Goal: Task Accomplishment & Management: Complete application form

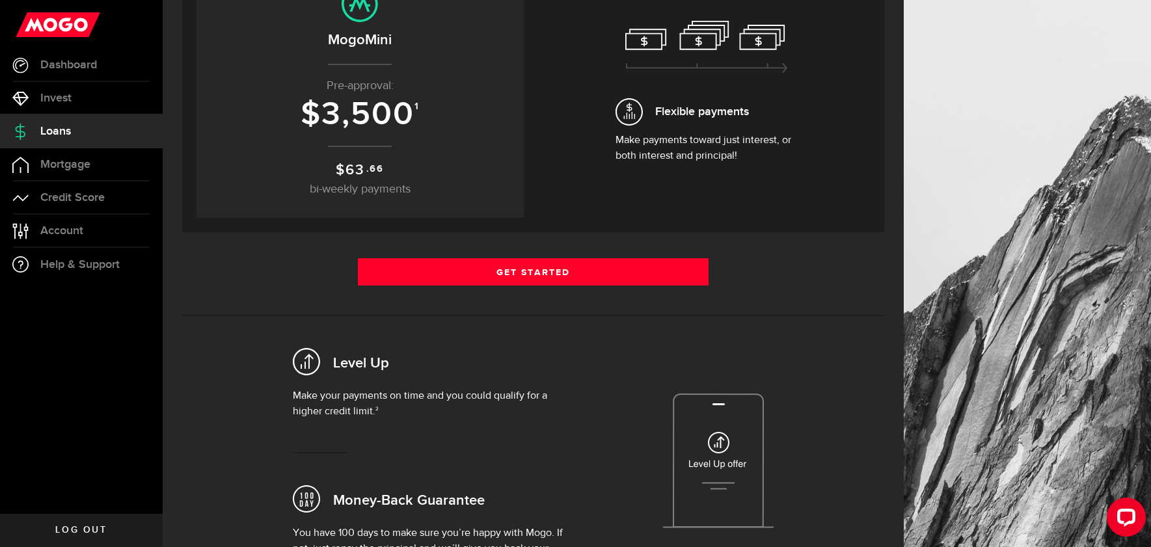
scroll to position [201, 0]
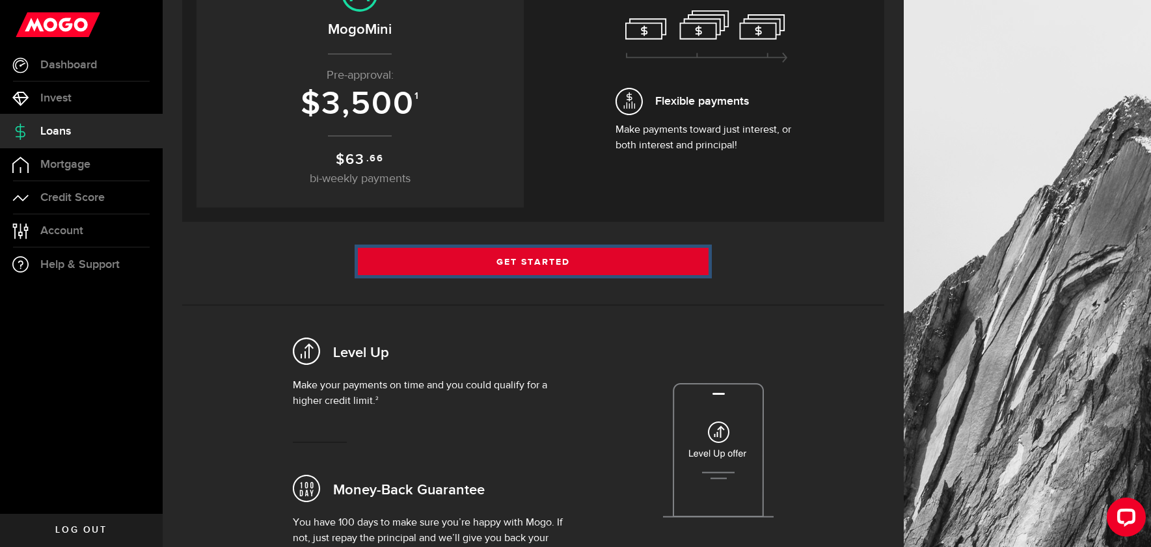
click at [533, 273] on link "Get Started" at bounding box center [533, 261] width 351 height 27
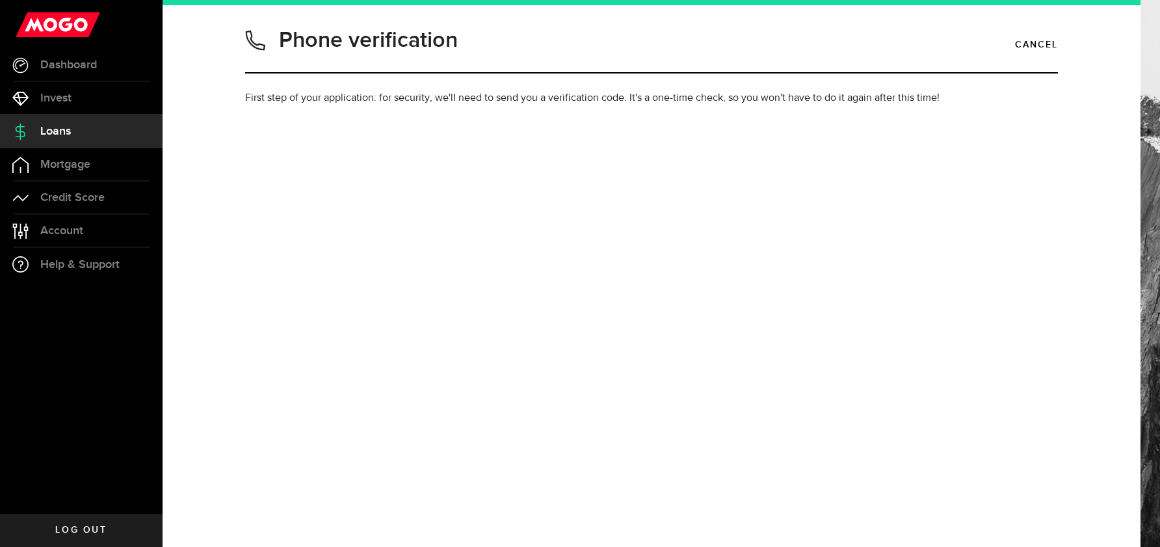
type input "6473230577"
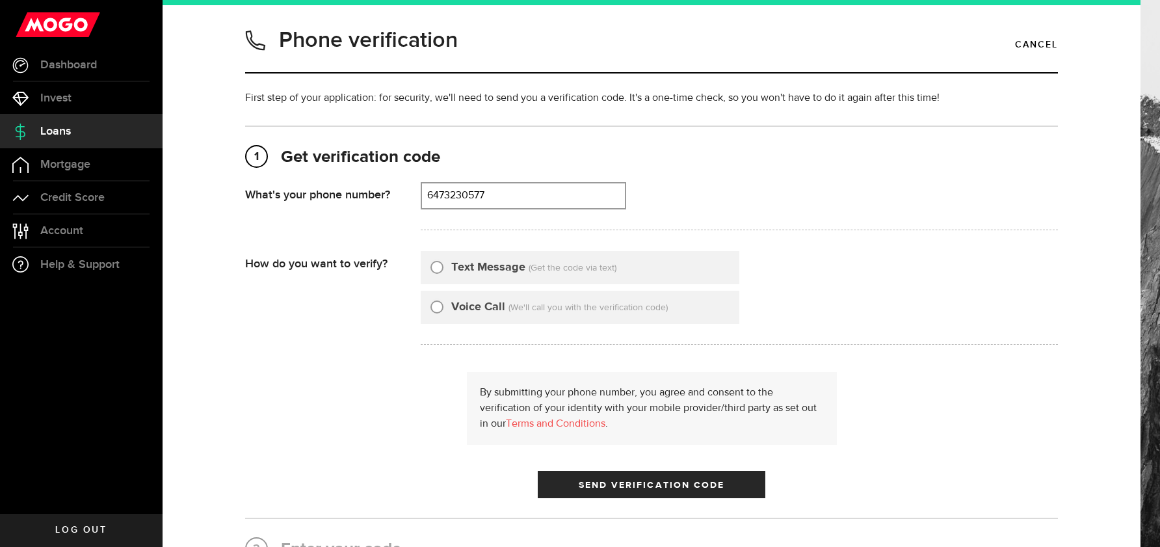
click at [431, 267] on input "Text Message" at bounding box center [437, 265] width 13 height 13
radio input "true"
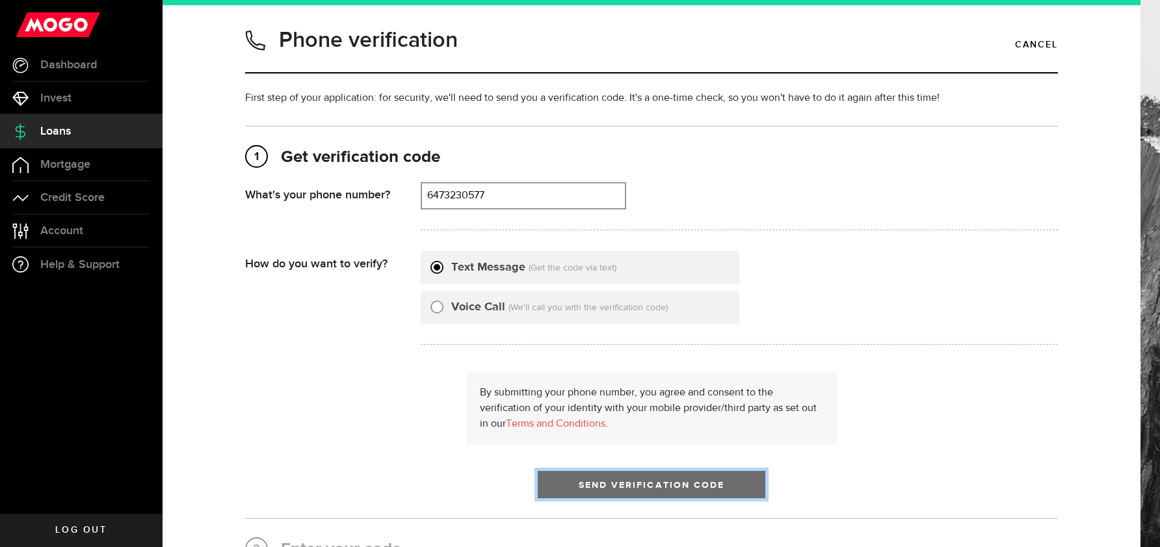
click at [658, 483] on span "Send Verification Code" at bounding box center [652, 485] width 146 height 9
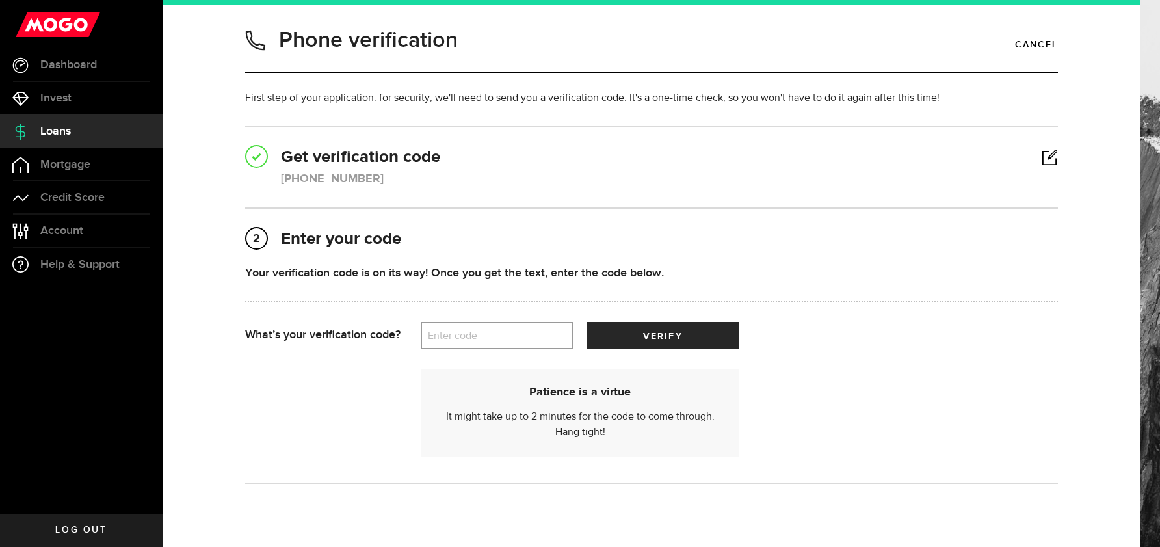
click at [511, 336] on label "Enter code" at bounding box center [497, 336] width 153 height 27
click at [511, 336] on input "Enter code" at bounding box center [497, 335] width 153 height 27
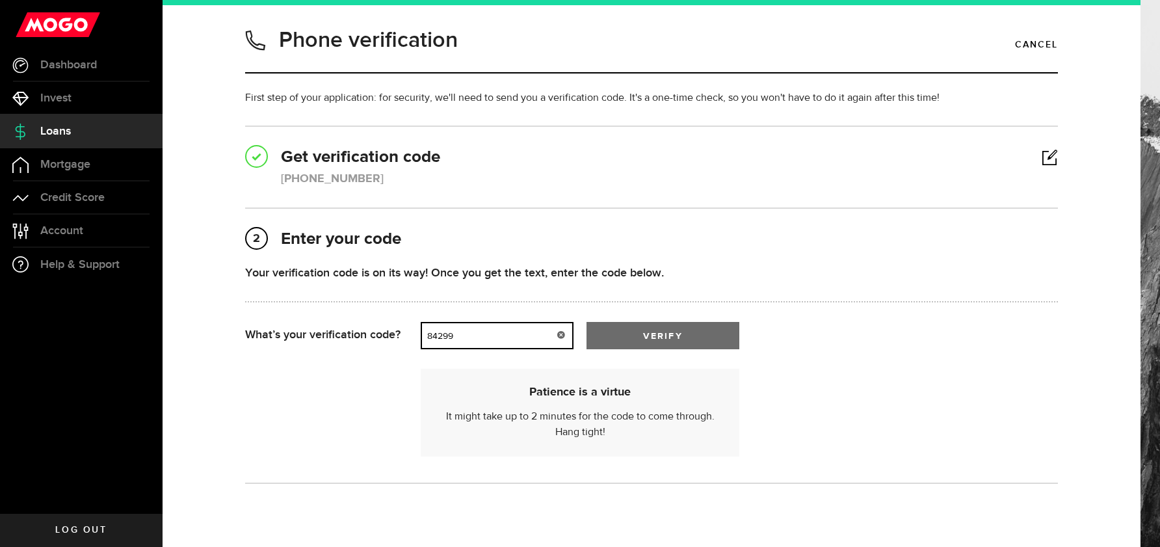
type input "84299"
click at [666, 322] on button "verify" at bounding box center [663, 335] width 153 height 27
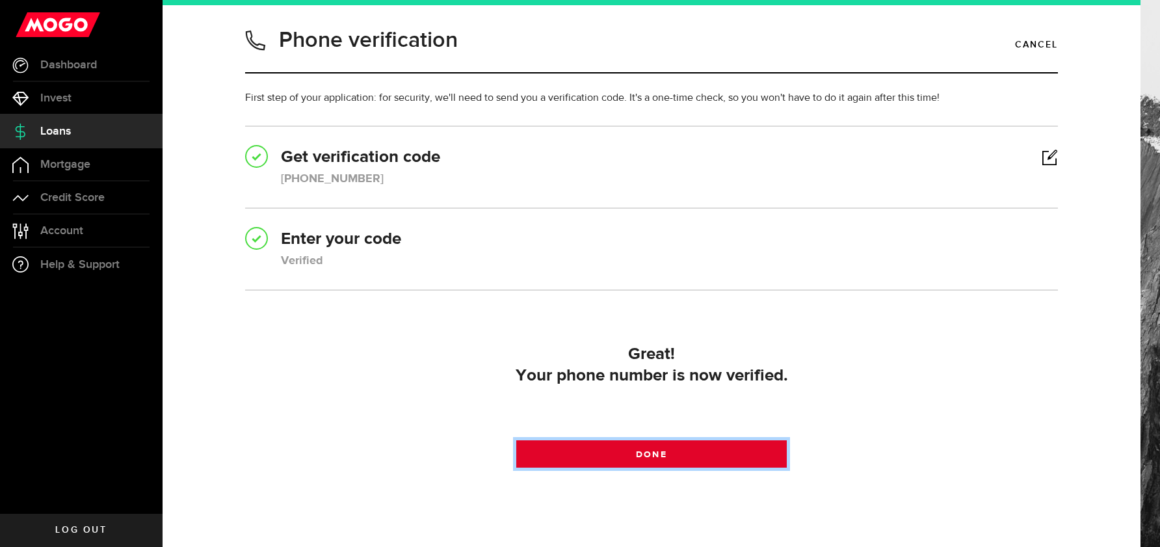
click at [644, 456] on span at bounding box center [652, 457] width 16 height 16
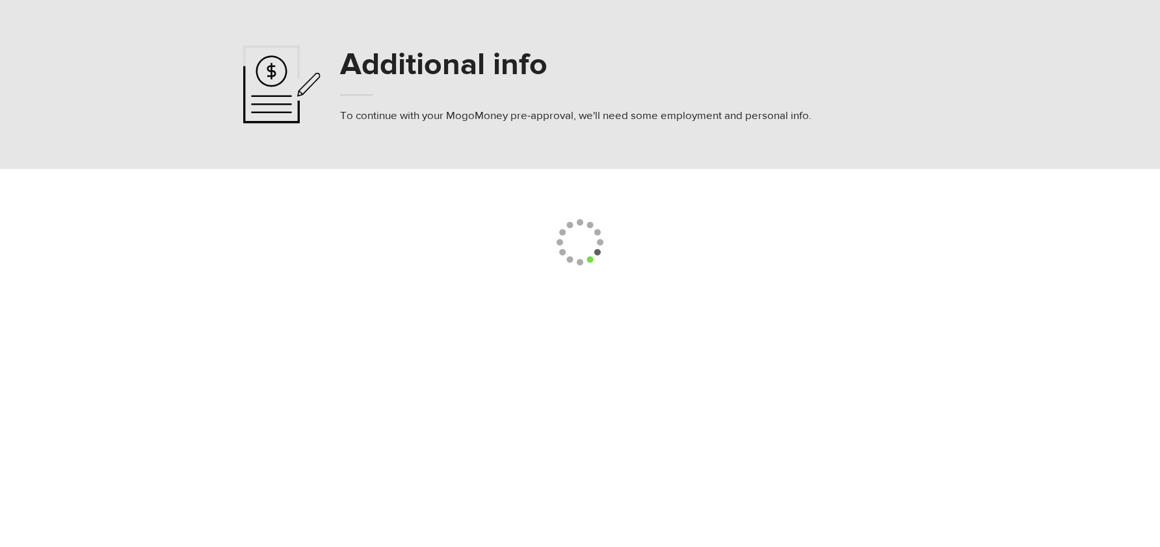
select select
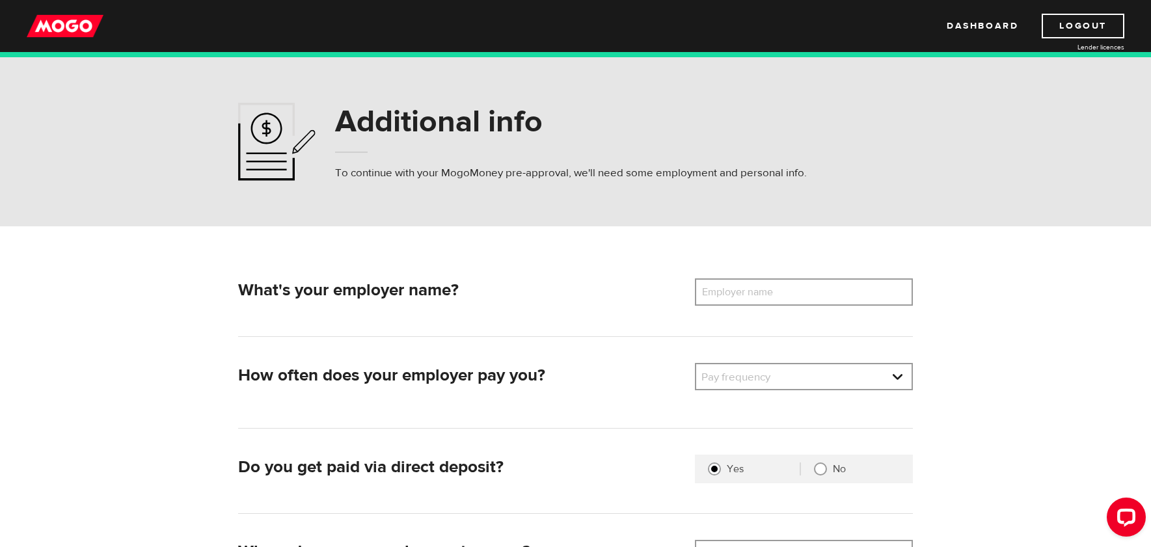
click at [717, 300] on label "Employer name" at bounding box center [747, 291] width 105 height 27
click at [717, 300] on input "Employer name" at bounding box center [804, 291] width 218 height 27
click at [868, 379] on link at bounding box center [803, 376] width 215 height 25
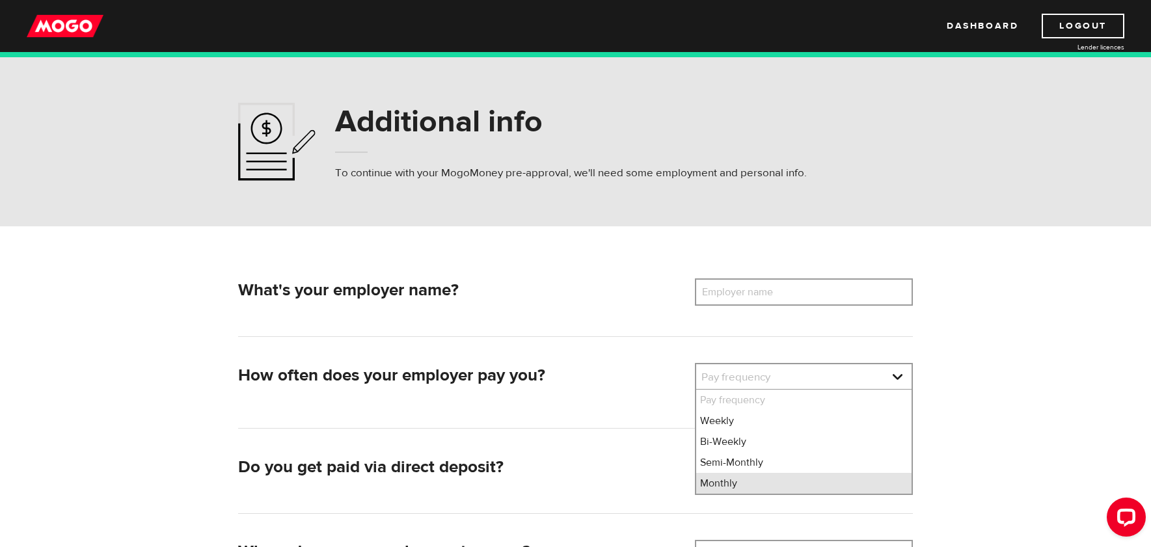
click at [712, 482] on li "Monthly" at bounding box center [803, 483] width 215 height 21
select select "4"
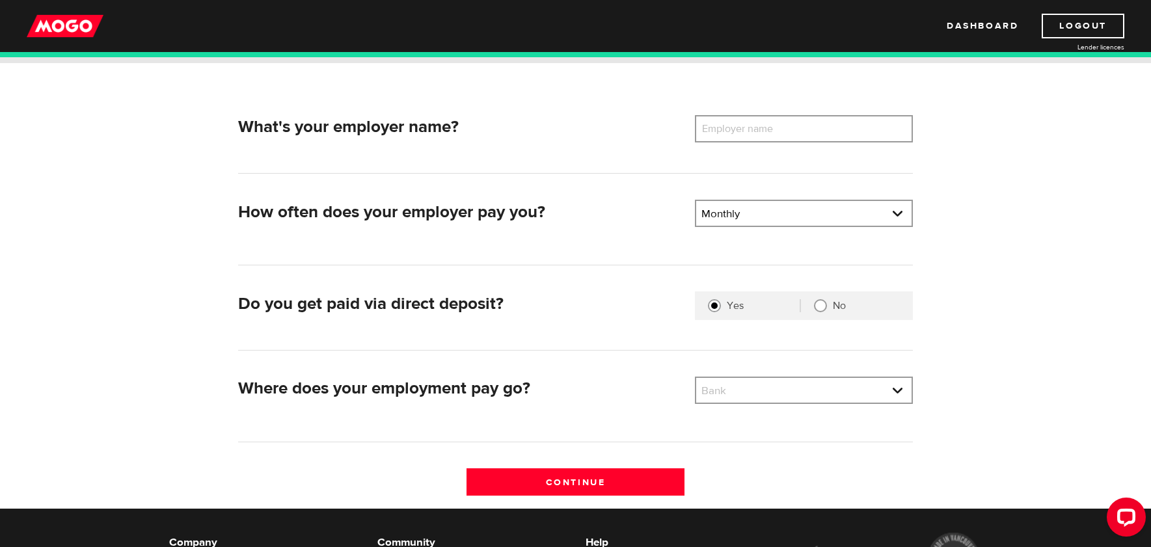
scroll to position [182, 0]
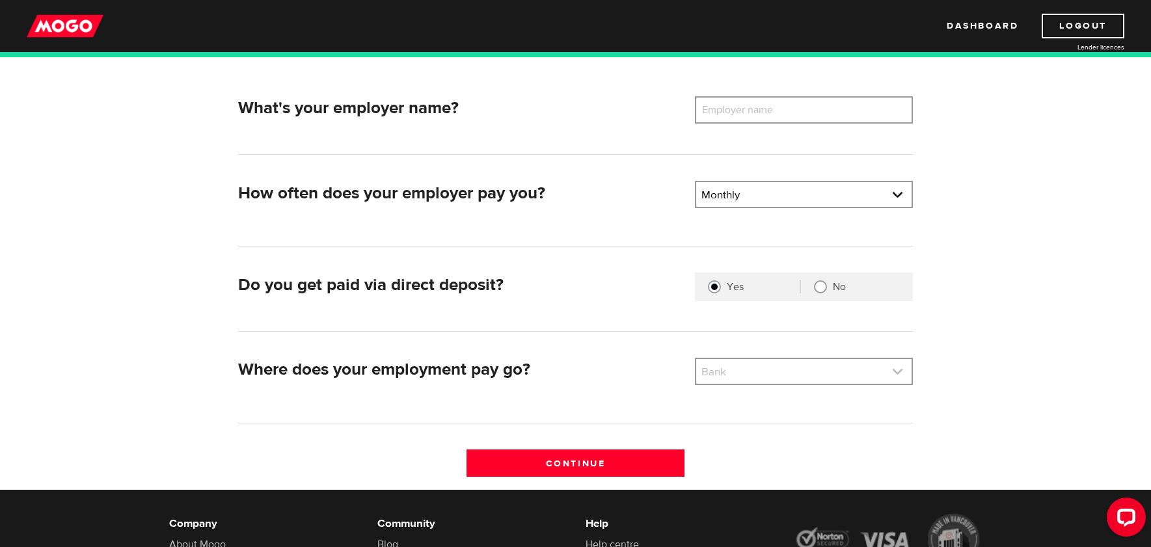
click at [768, 373] on link at bounding box center [803, 371] width 215 height 25
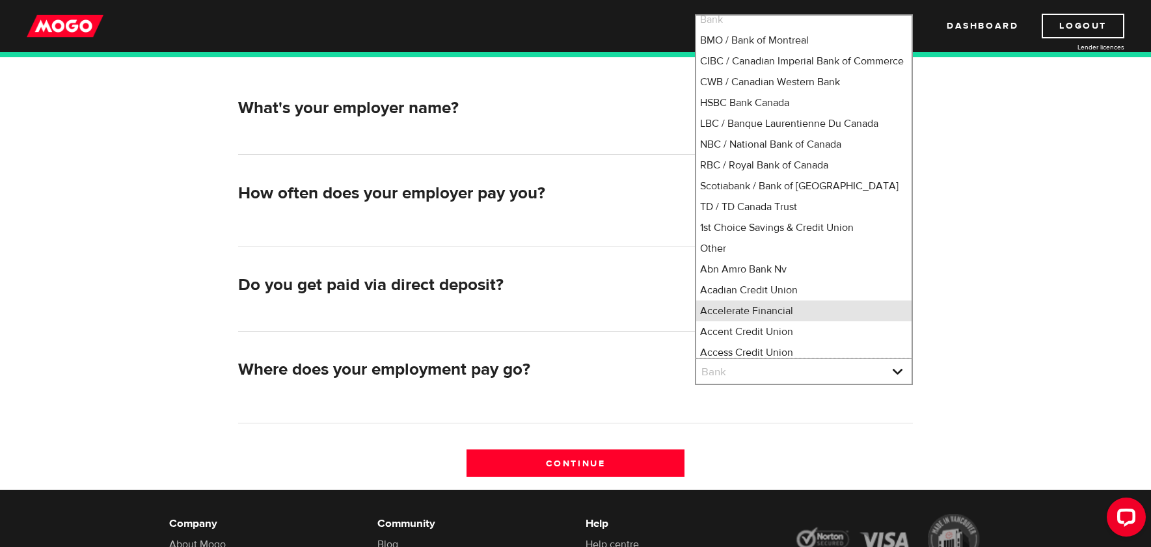
scroll to position [1, 0]
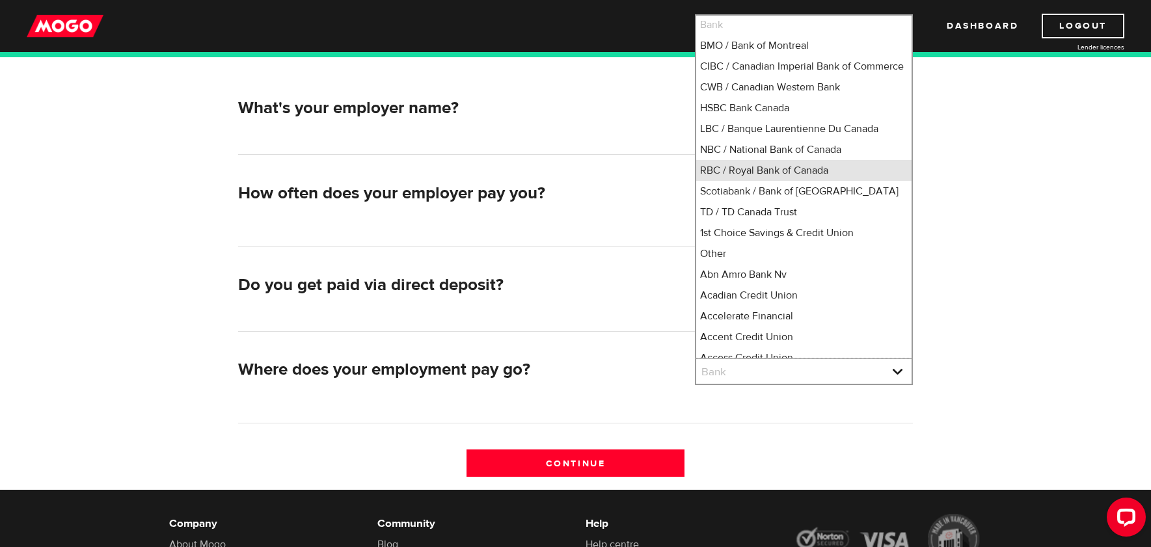
click at [762, 181] on li "RBC / Royal Bank of Canada" at bounding box center [803, 170] width 215 height 21
select select "8"
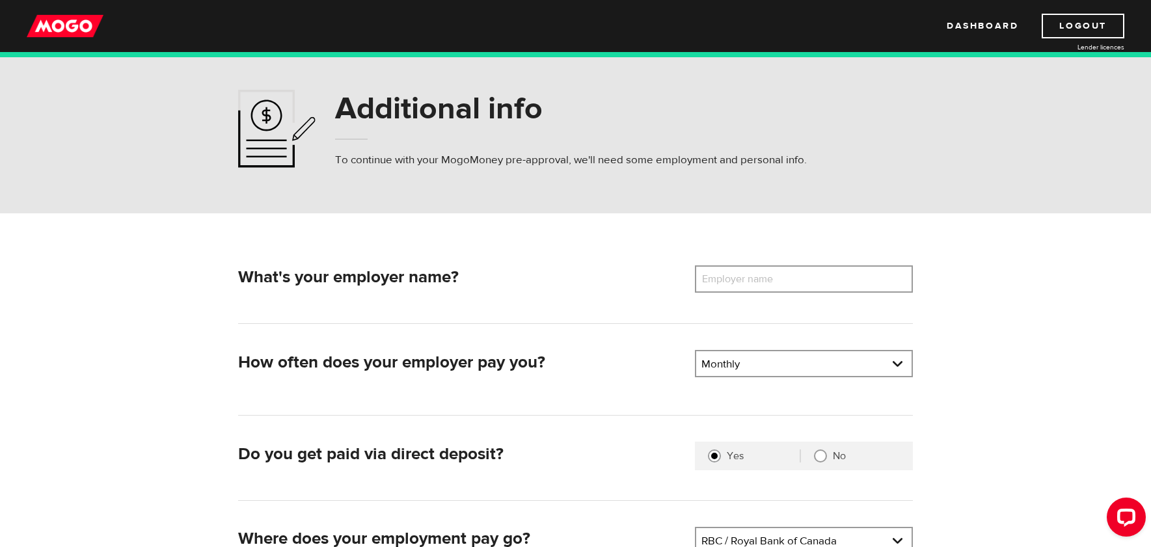
scroll to position [0, 0]
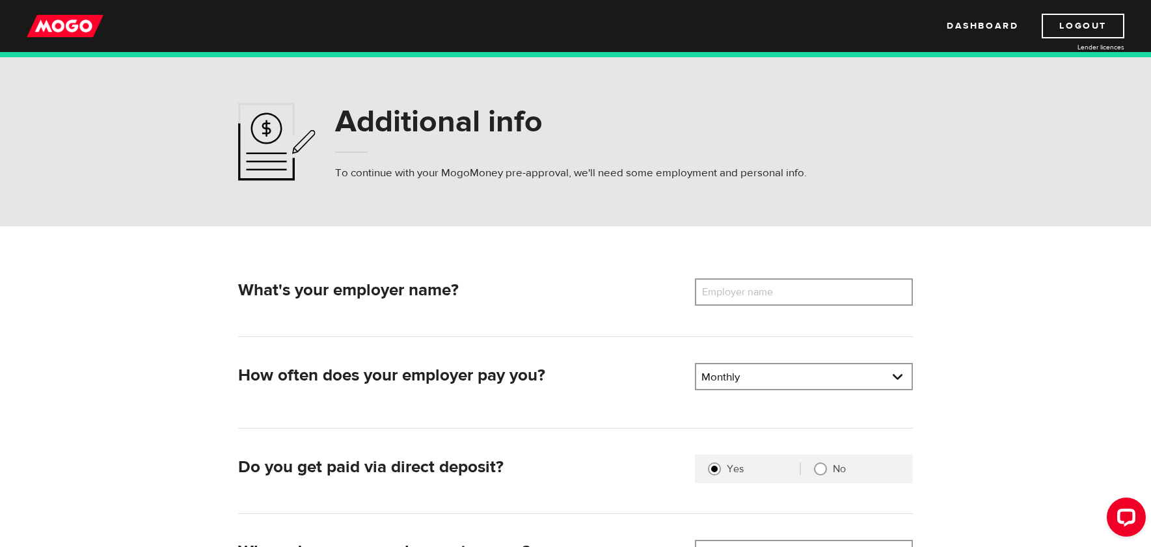
click at [755, 296] on label "Employer name" at bounding box center [747, 291] width 105 height 27
click at [755, 296] on input "Employer name" at bounding box center [804, 291] width 218 height 27
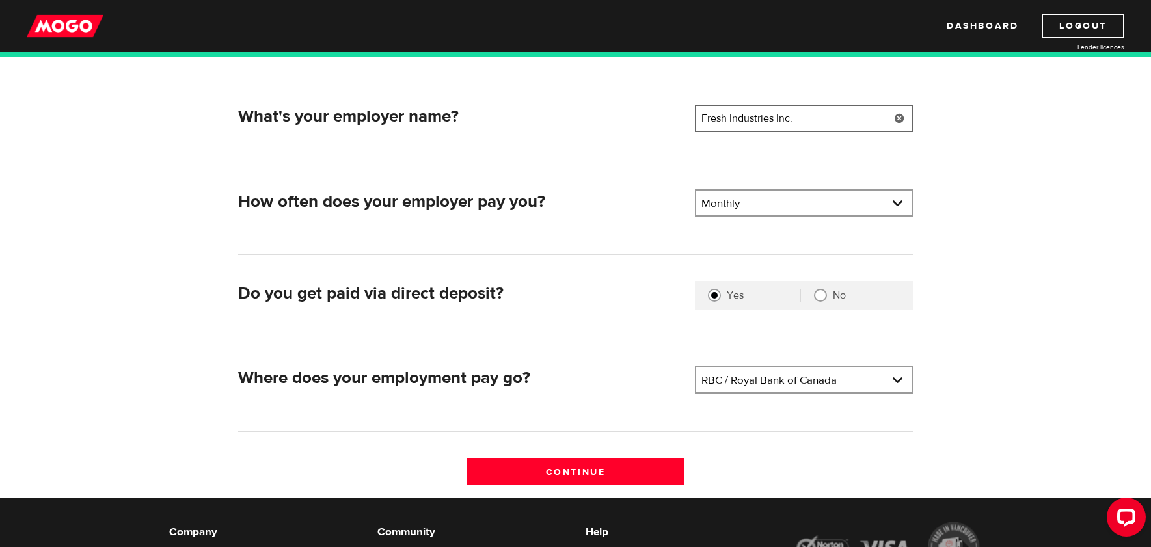
scroll to position [202, 0]
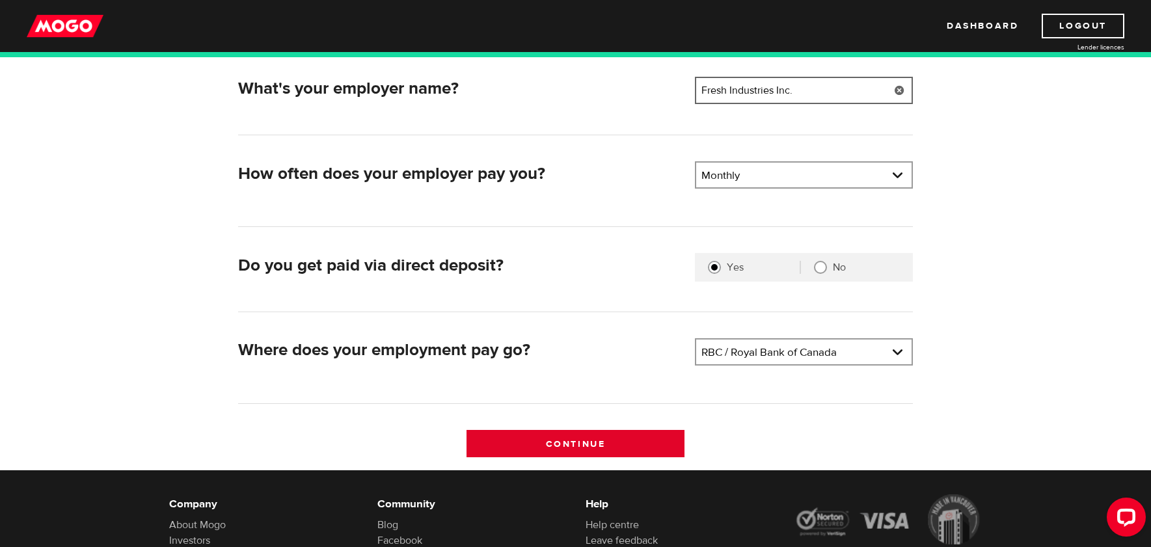
type input "Fresh Industries Inc."
click at [542, 435] on input "Continue" at bounding box center [575, 443] width 218 height 27
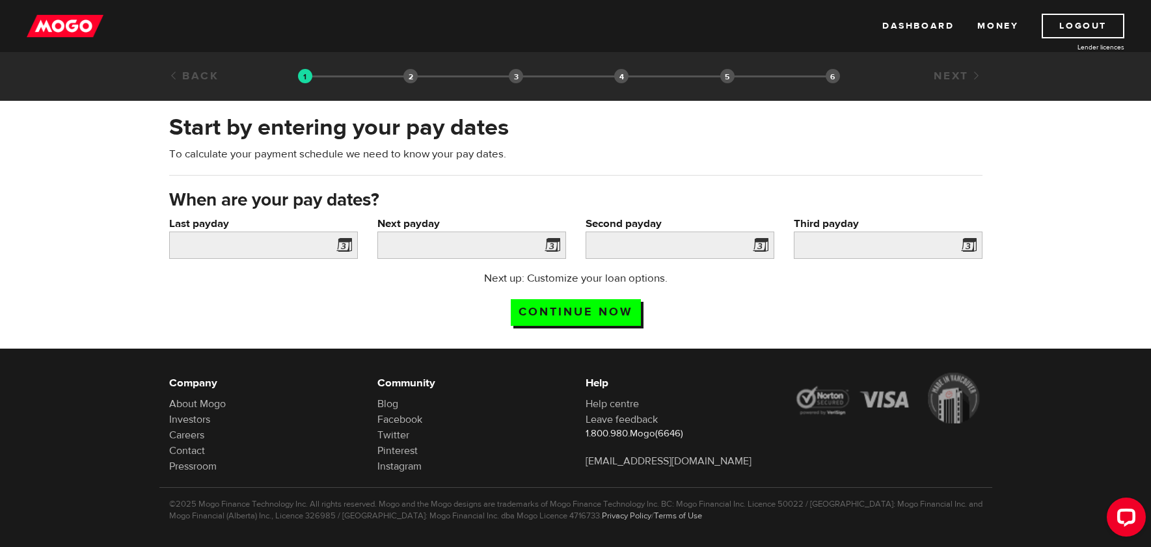
click at [348, 248] on span at bounding box center [342, 247] width 20 height 21
click at [347, 247] on span at bounding box center [342, 247] width 20 height 21
click at [293, 242] on input "Last payday" at bounding box center [263, 245] width 189 height 27
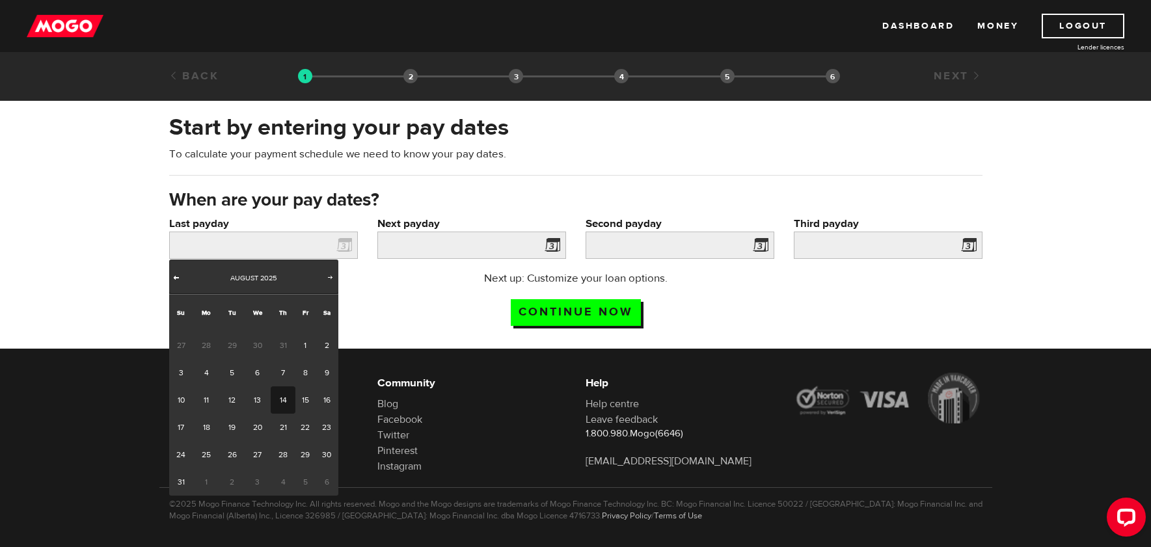
click at [173, 276] on span "Prev" at bounding box center [176, 277] width 10 height 10
click at [310, 428] on link "25" at bounding box center [305, 427] width 20 height 27
type input "2025/07/25"
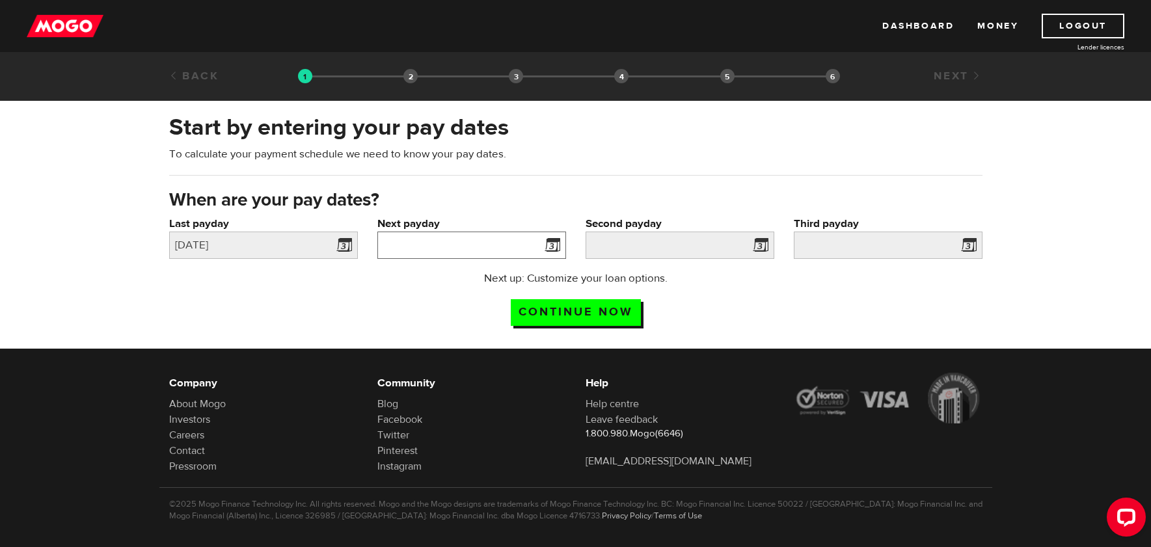
click at [512, 253] on input "Next payday" at bounding box center [471, 245] width 189 height 27
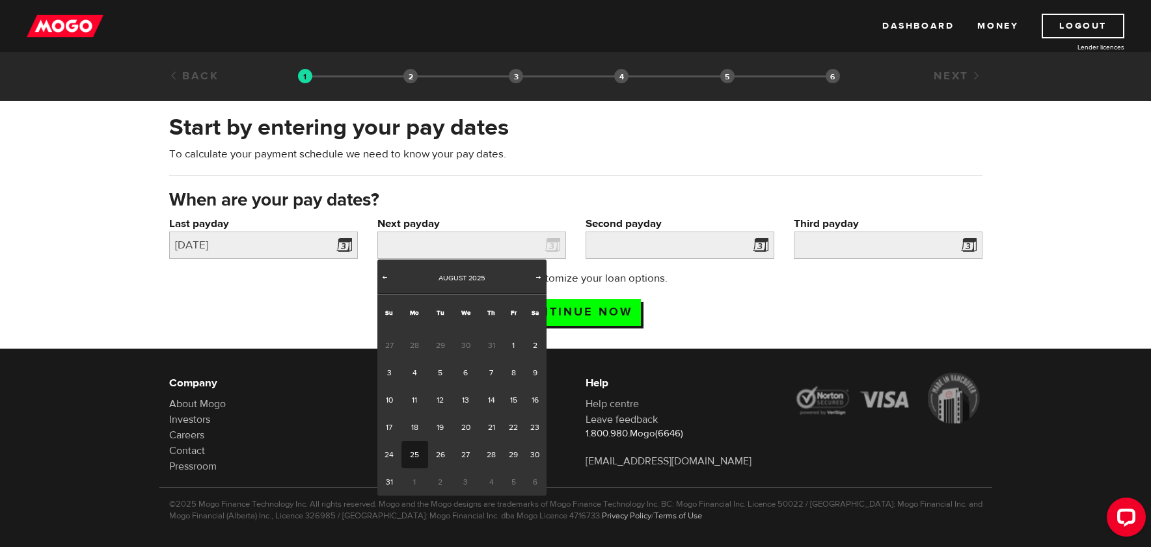
click at [414, 457] on link "25" at bounding box center [414, 454] width 27 height 27
type input "2025/08/25"
type input "2025/9/24"
type input "2025/10/24"
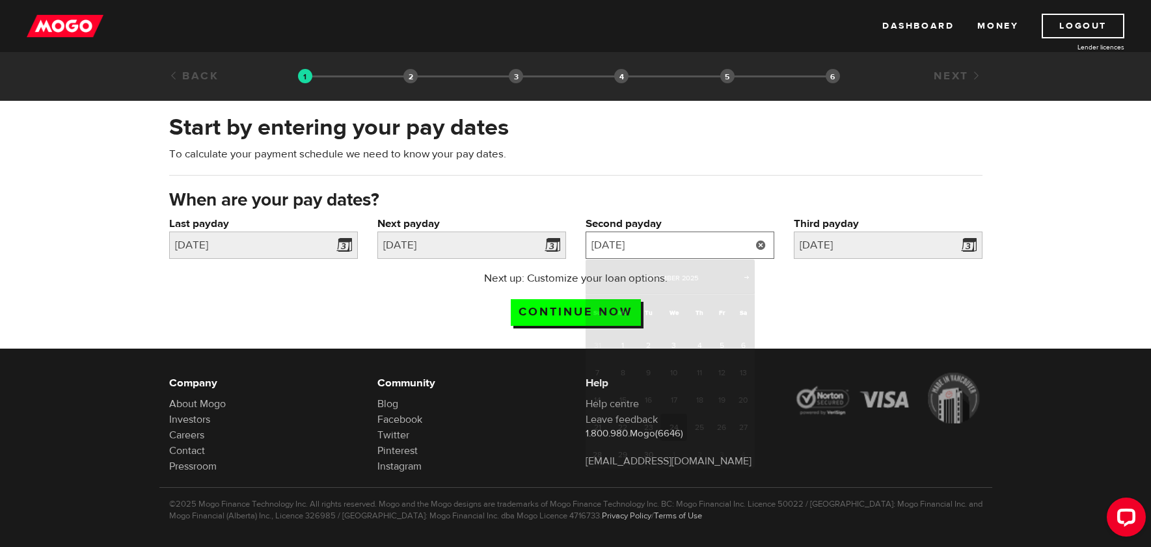
click at [695, 248] on input "2025/9/24" at bounding box center [679, 245] width 189 height 27
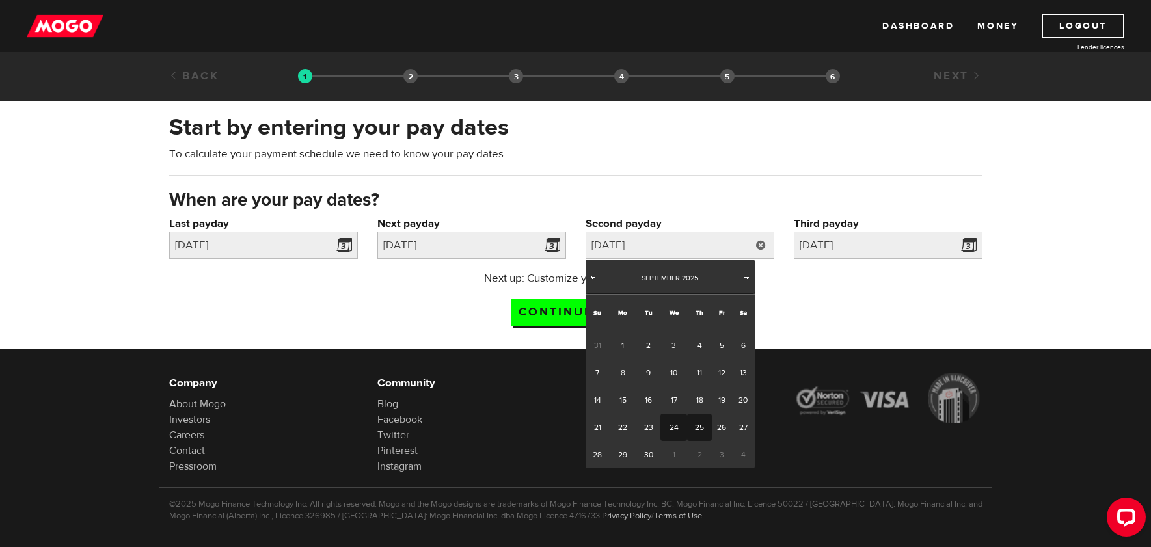
click at [701, 431] on link "25" at bounding box center [699, 427] width 24 height 27
type input "2025/09/25"
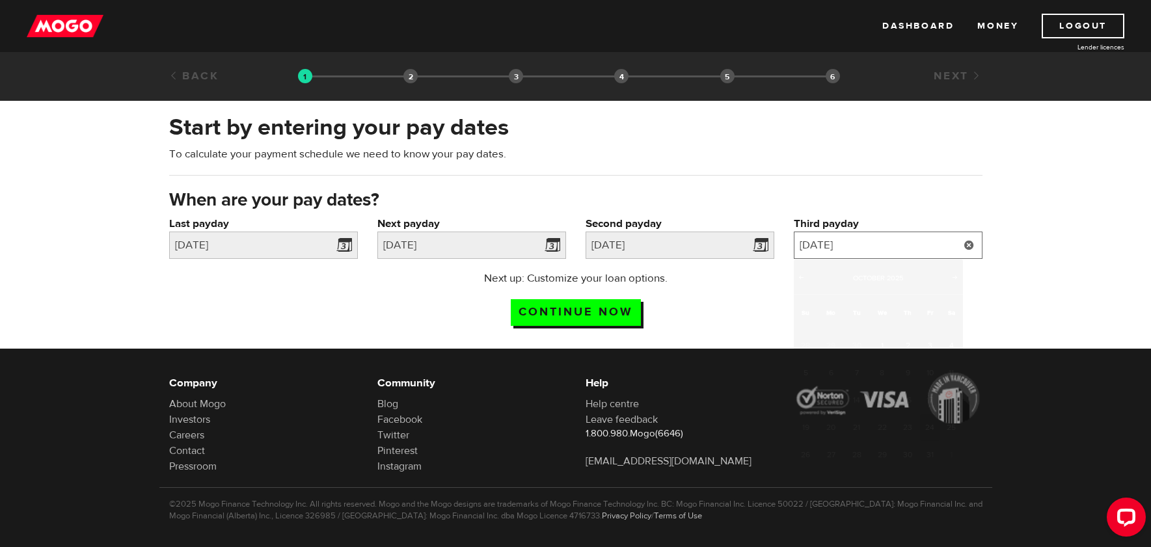
click at [900, 246] on input "2025/10/24" at bounding box center [888, 245] width 189 height 27
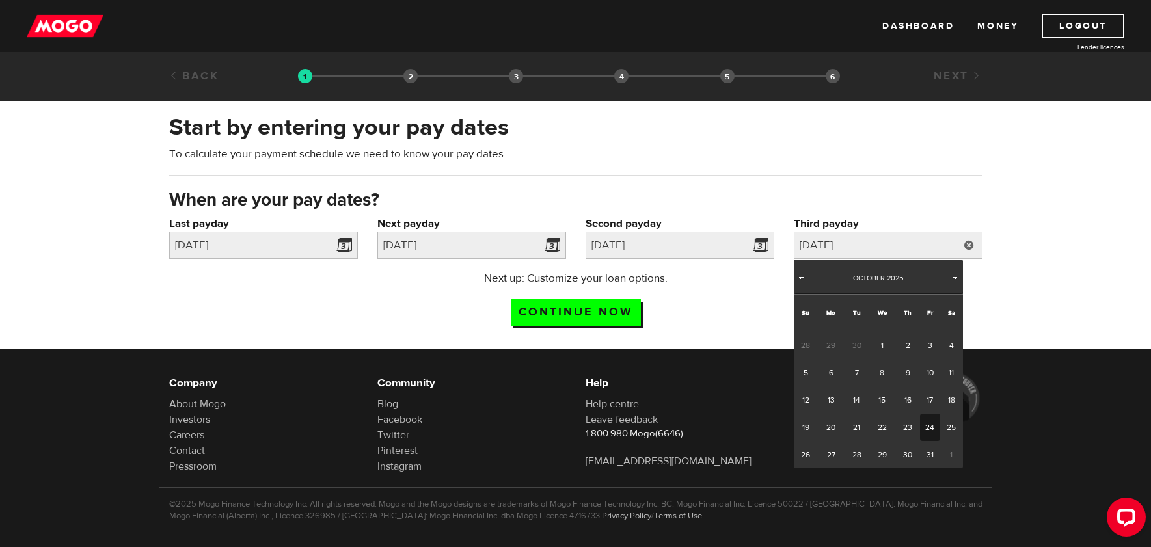
click at [929, 427] on link "24" at bounding box center [930, 427] width 20 height 27
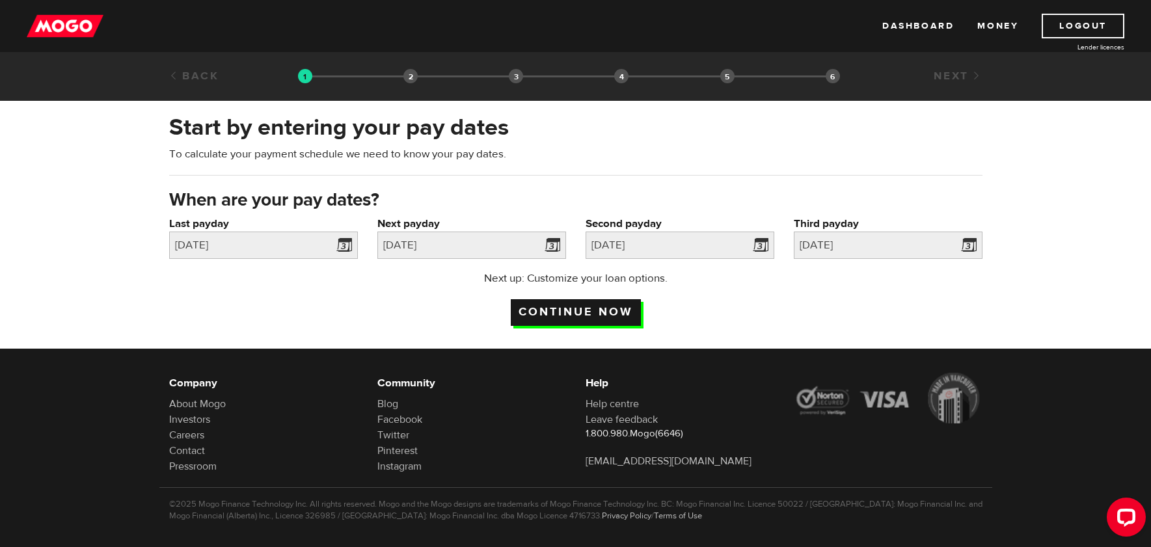
click at [576, 310] on input "Continue now" at bounding box center [576, 312] width 130 height 27
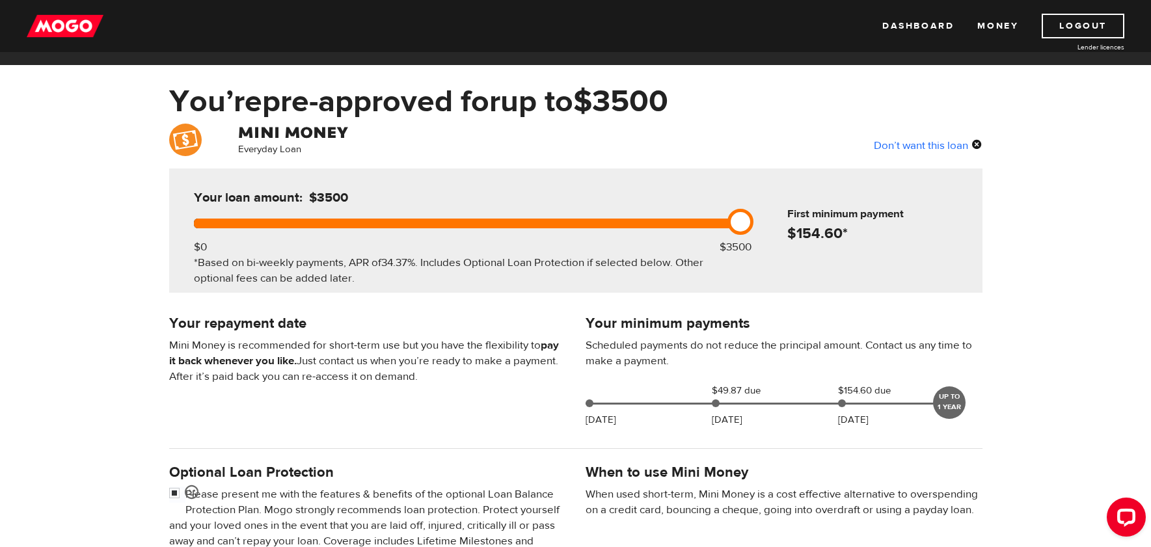
scroll to position [36, 0]
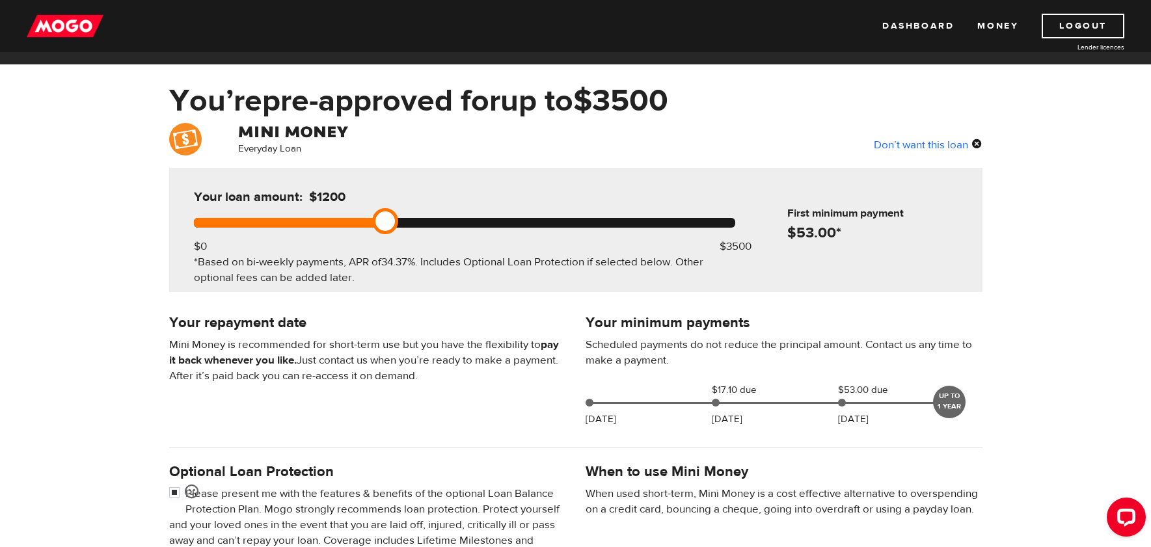
drag, startPoint x: 737, startPoint y: 225, endPoint x: 381, endPoint y: 232, distance: 356.5
click at [381, 232] on link at bounding box center [385, 221] width 26 height 26
click at [490, 405] on div "Your minimum payments Scheduled payments do not reduce the principal amount. Co…" at bounding box center [575, 373] width 833 height 122
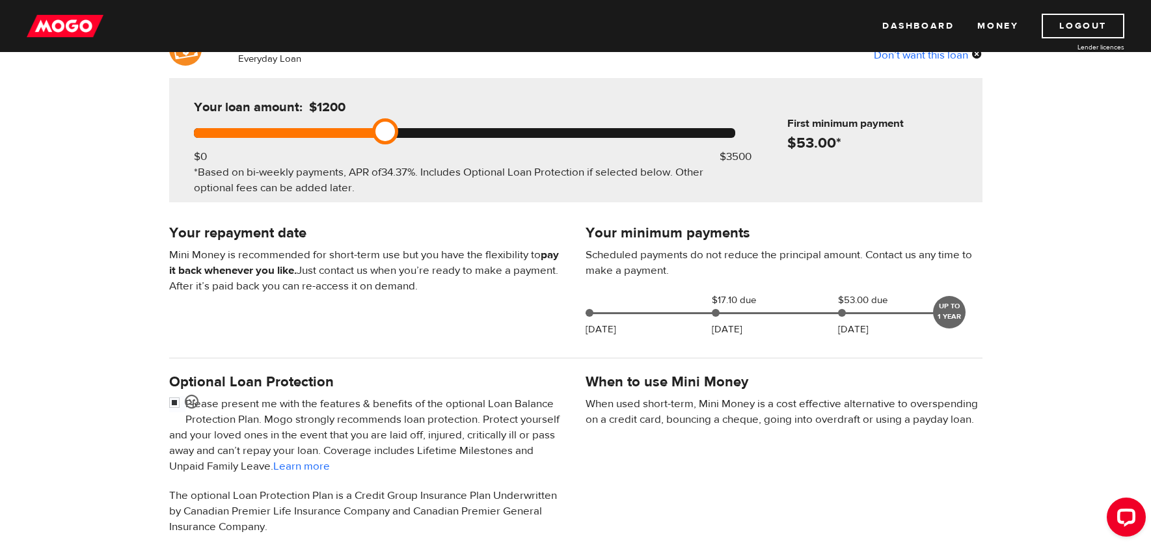
scroll to position [11, 0]
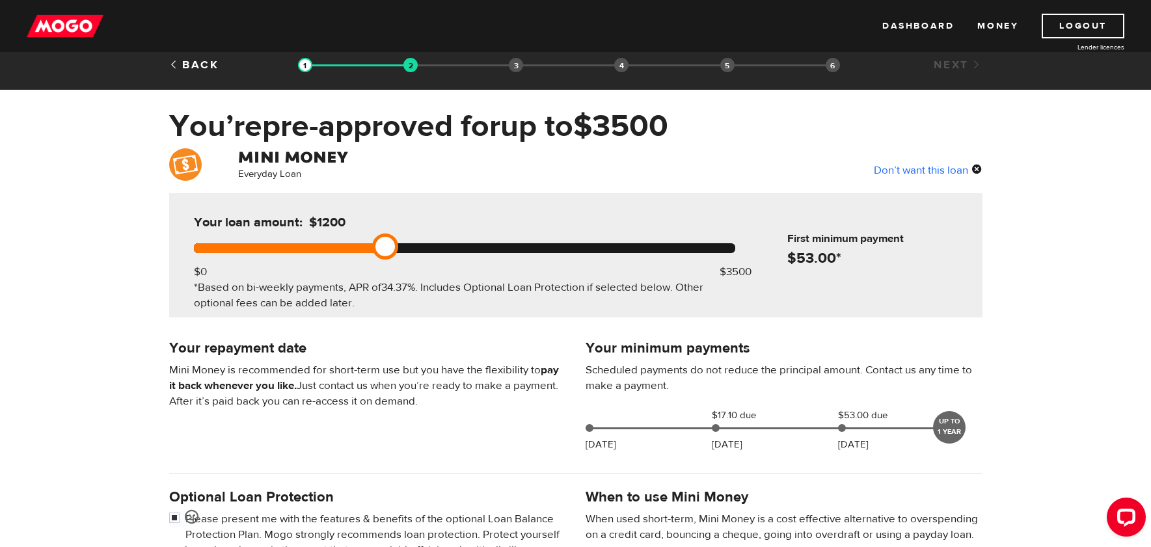
click at [388, 251] on link at bounding box center [385, 247] width 26 height 26
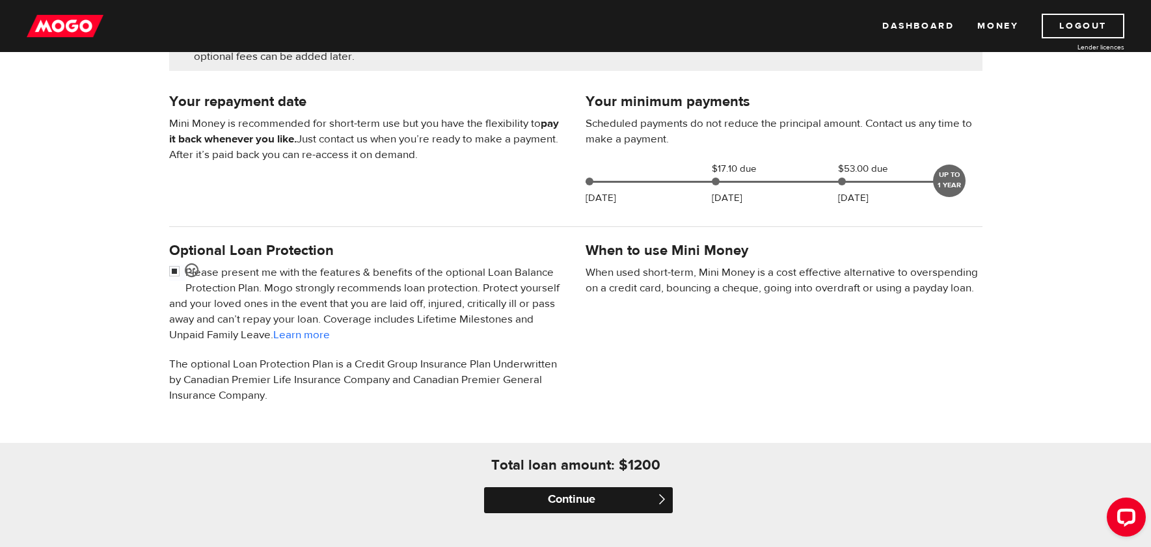
scroll to position [351, 0]
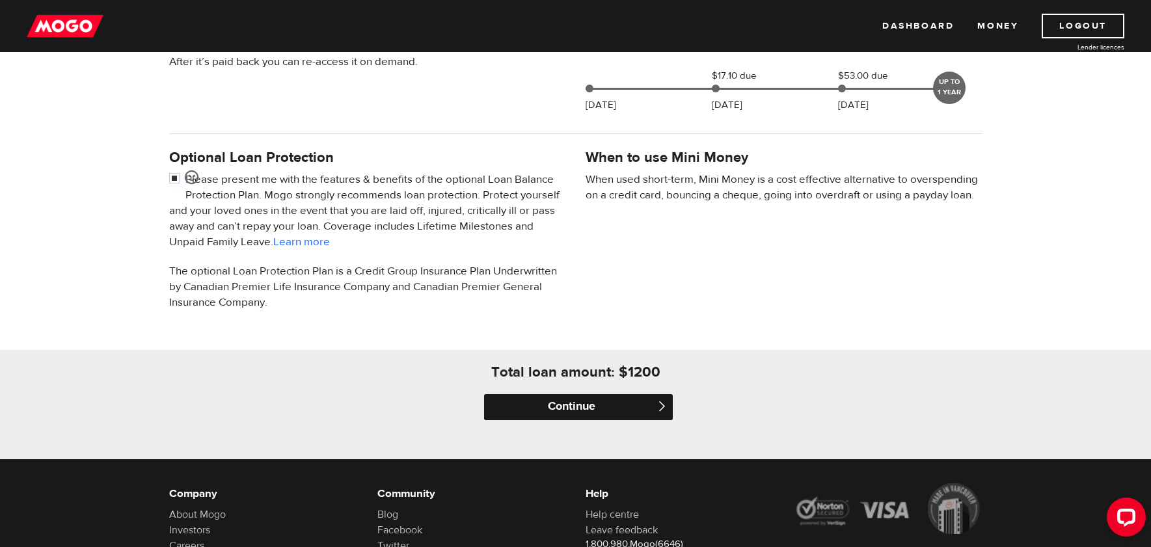
click at [595, 416] on input "Continue" at bounding box center [578, 407] width 189 height 26
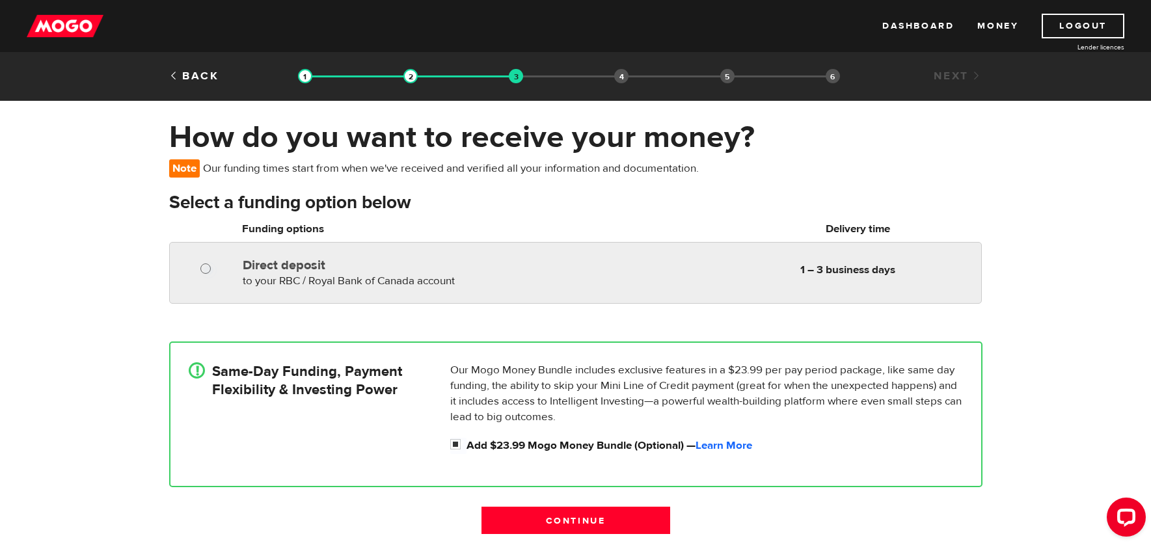
radio input "true"
click at [204, 271] on input "Direct deposit" at bounding box center [208, 270] width 16 height 16
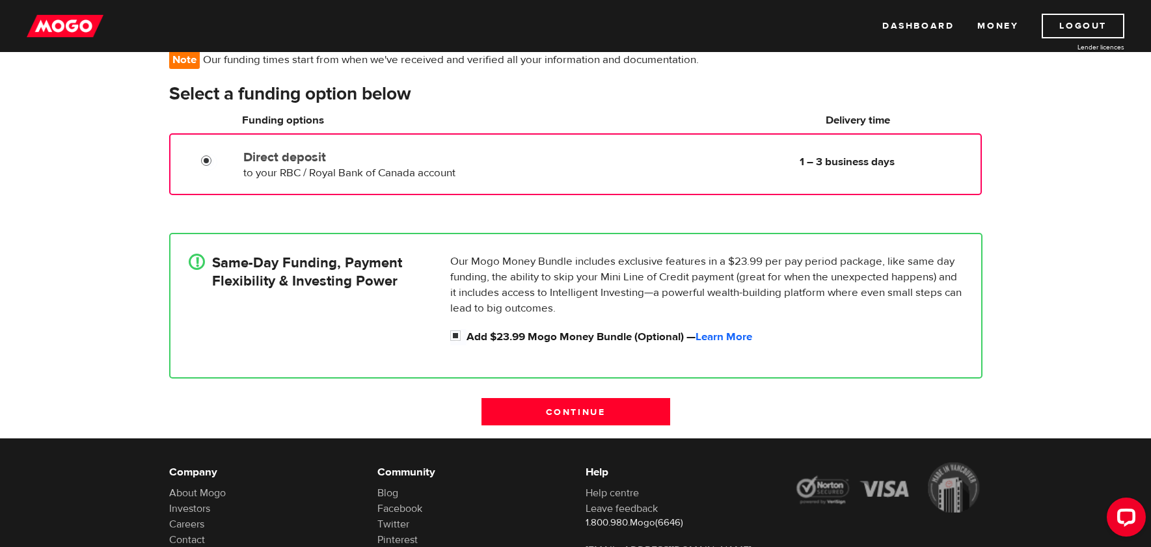
scroll to position [113, 0]
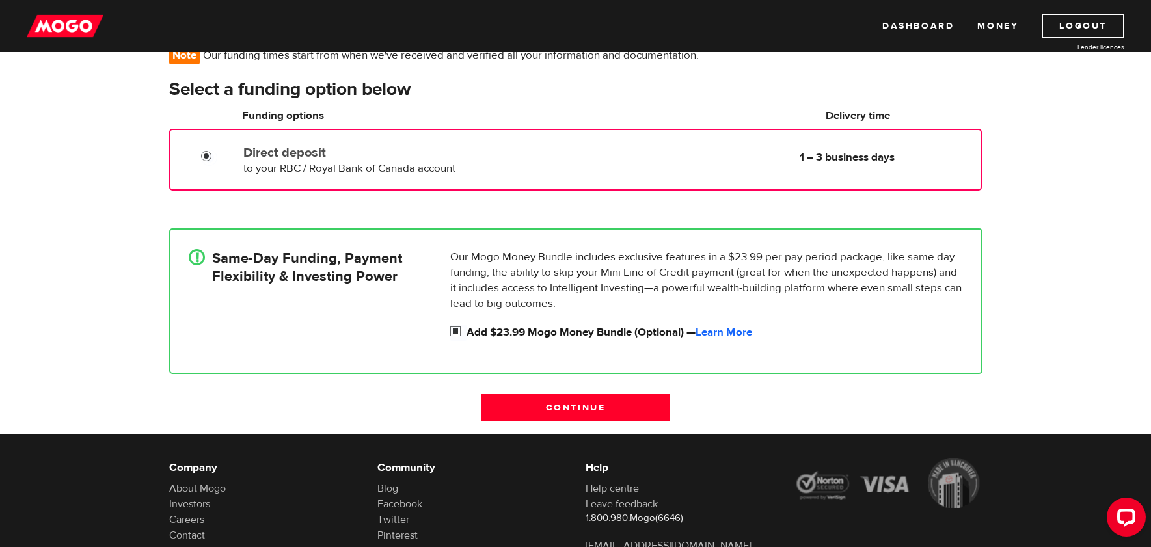
click at [457, 331] on input "Add $23.99 Mogo Money Bundle (Optional) — Learn More" at bounding box center [458, 333] width 16 height 16
checkbox input "false"
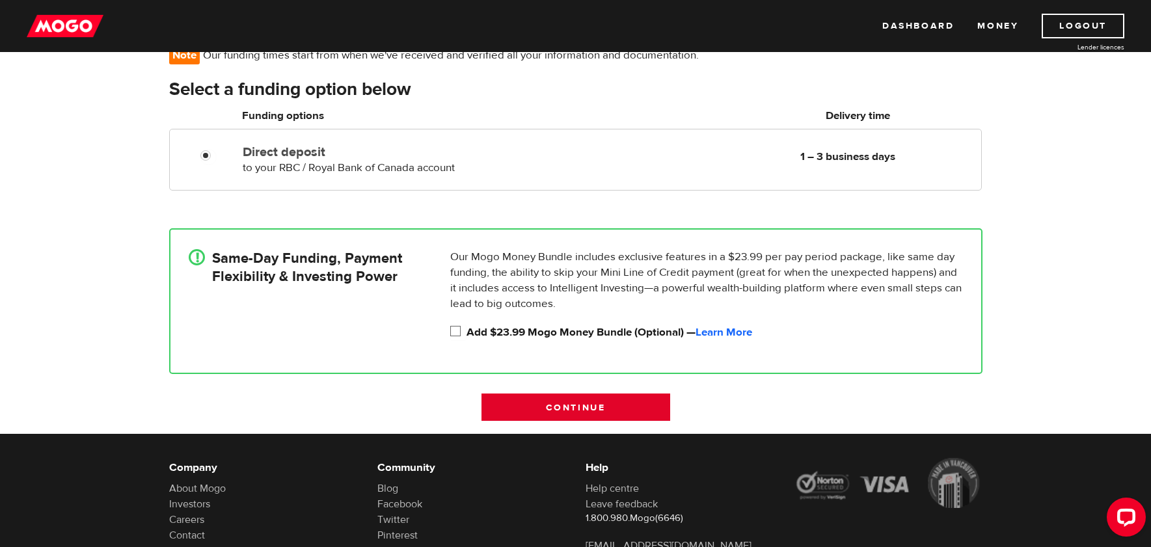
scroll to position [113, 0]
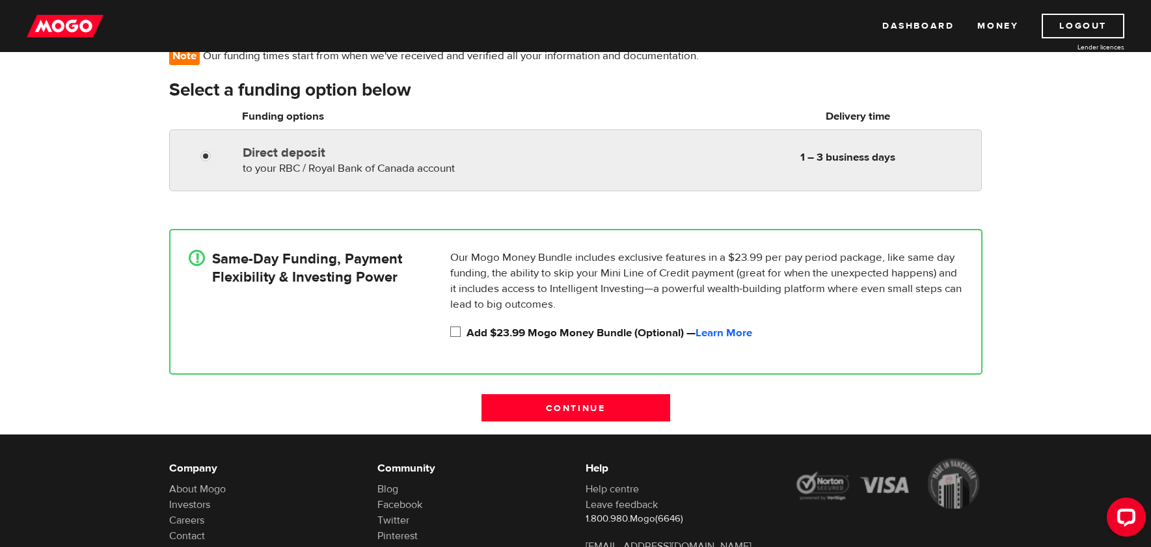
radio input "true"
click at [565, 181] on div "Direct deposit to your RBC / Royal Bank of Canada account Delivery in 1 – 3 bus…" at bounding box center [575, 160] width 812 height 62
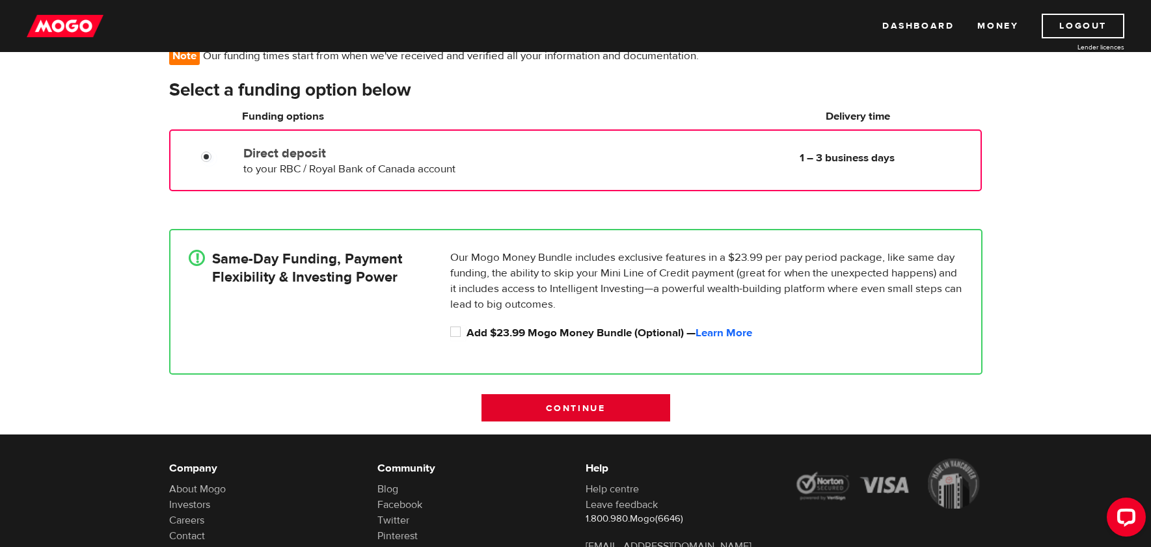
click at [605, 405] on input "Continue" at bounding box center [575, 407] width 189 height 27
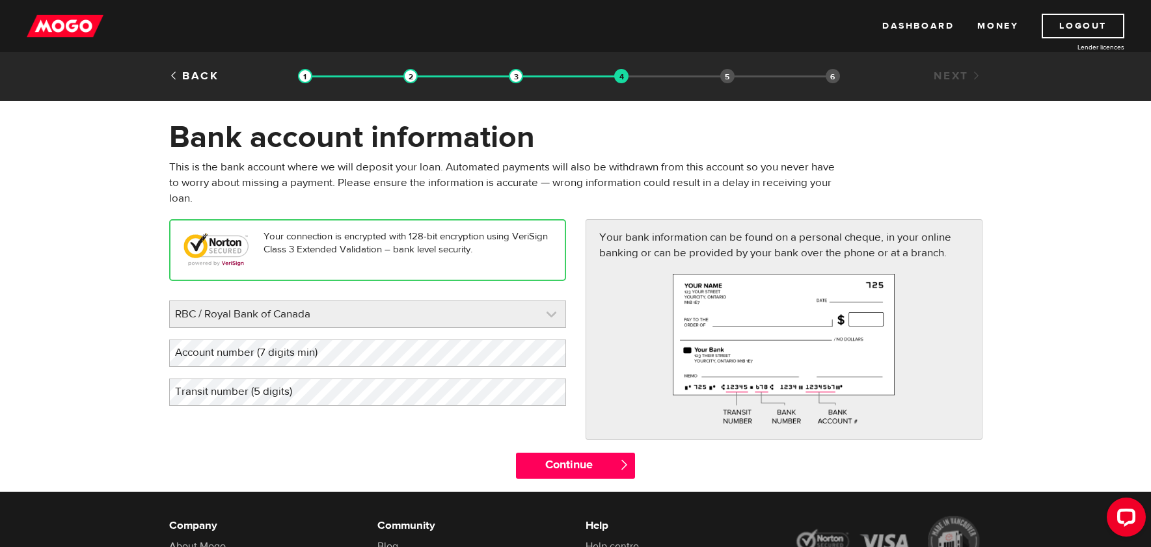
click at [252, 315] on link at bounding box center [367, 314] width 395 height 26
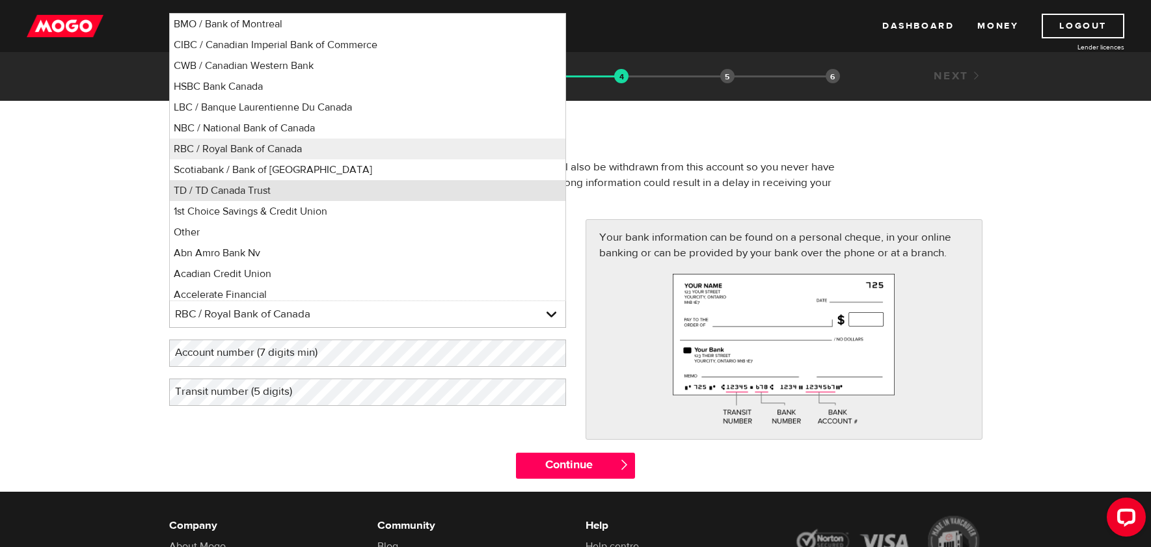
scroll to position [5, 0]
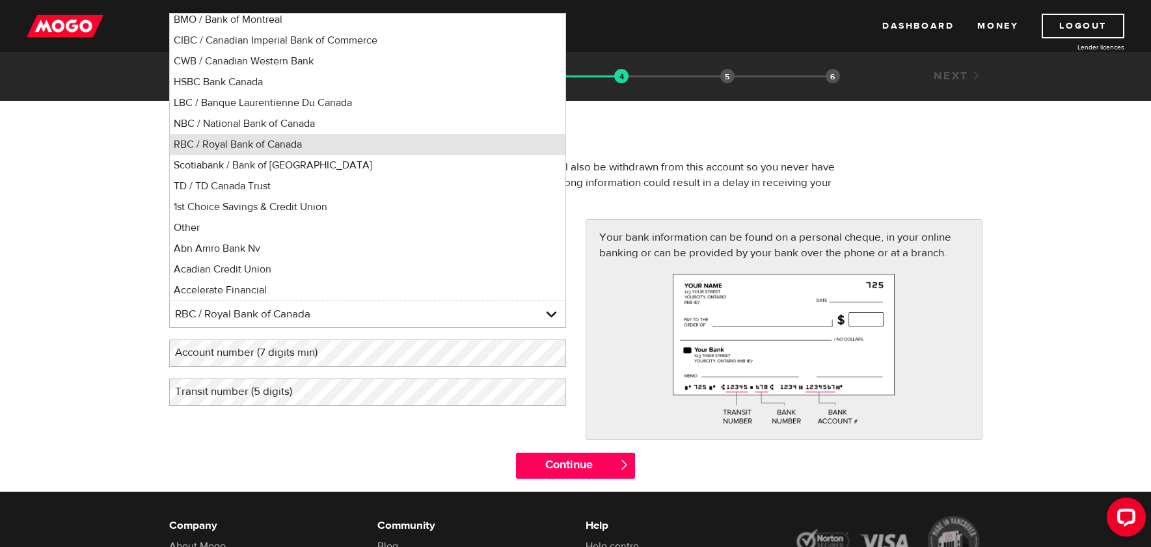
click at [260, 148] on li "RBC / Royal Bank of Canada" at bounding box center [367, 144] width 395 height 21
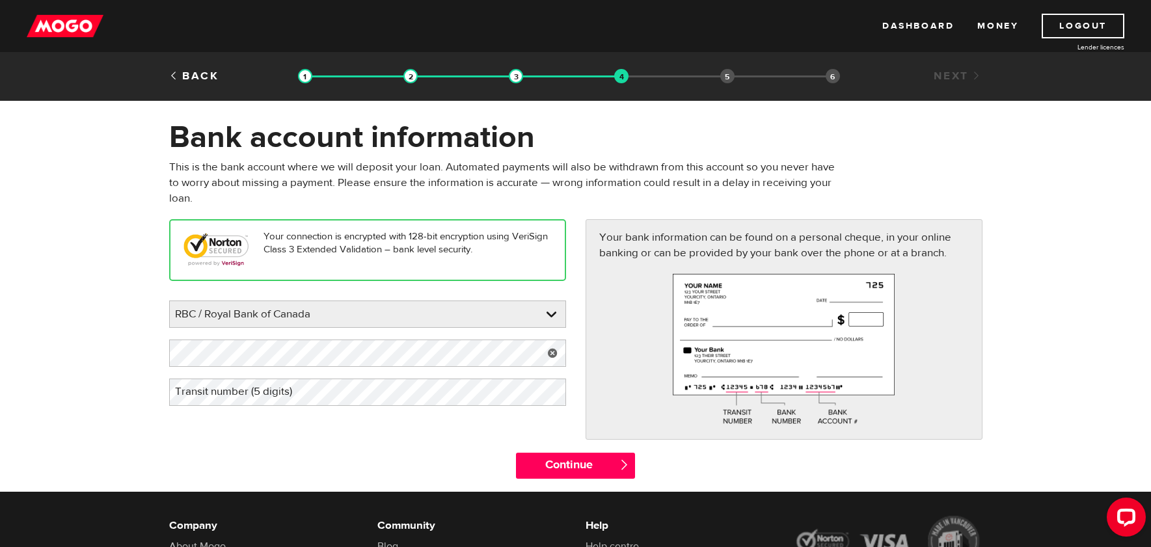
click at [291, 397] on label "Transit number (5 digits)" at bounding box center [244, 392] width 150 height 27
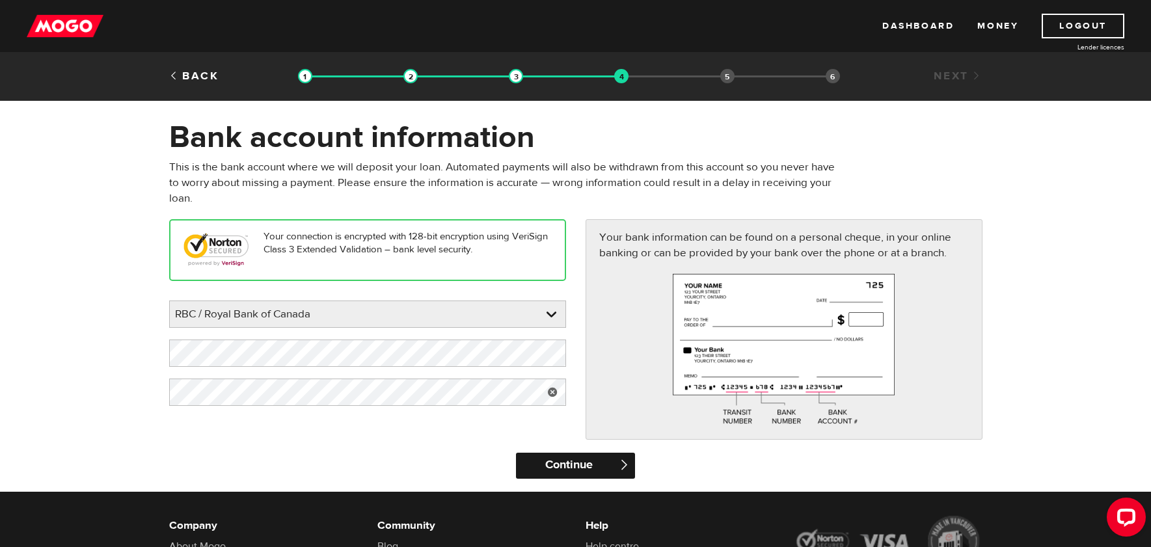
click at [602, 470] on input "Continue" at bounding box center [575, 466] width 119 height 26
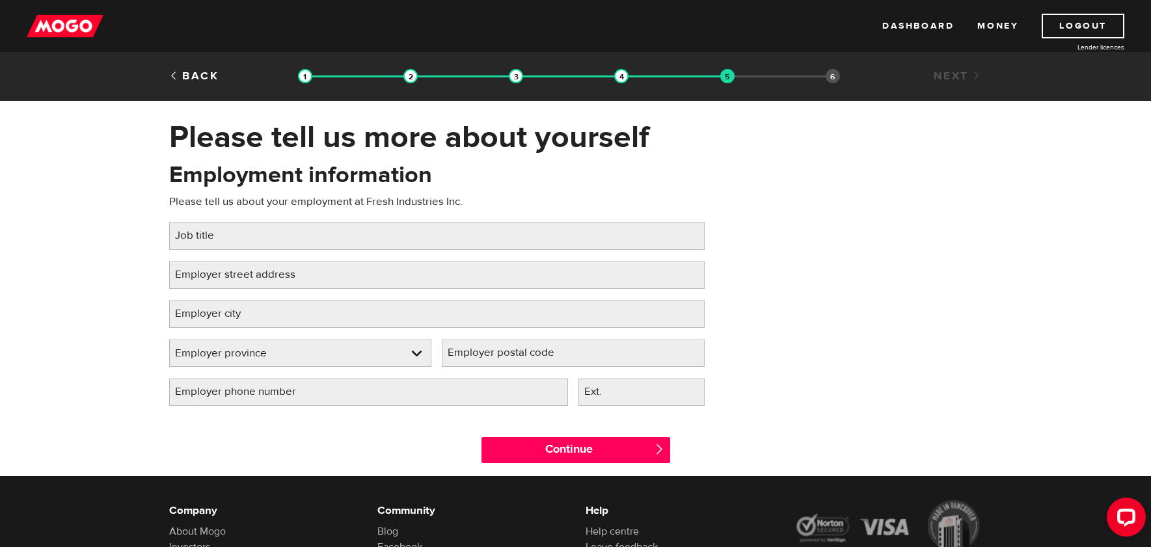
click at [218, 234] on label "Job title" at bounding box center [205, 235] width 72 height 27
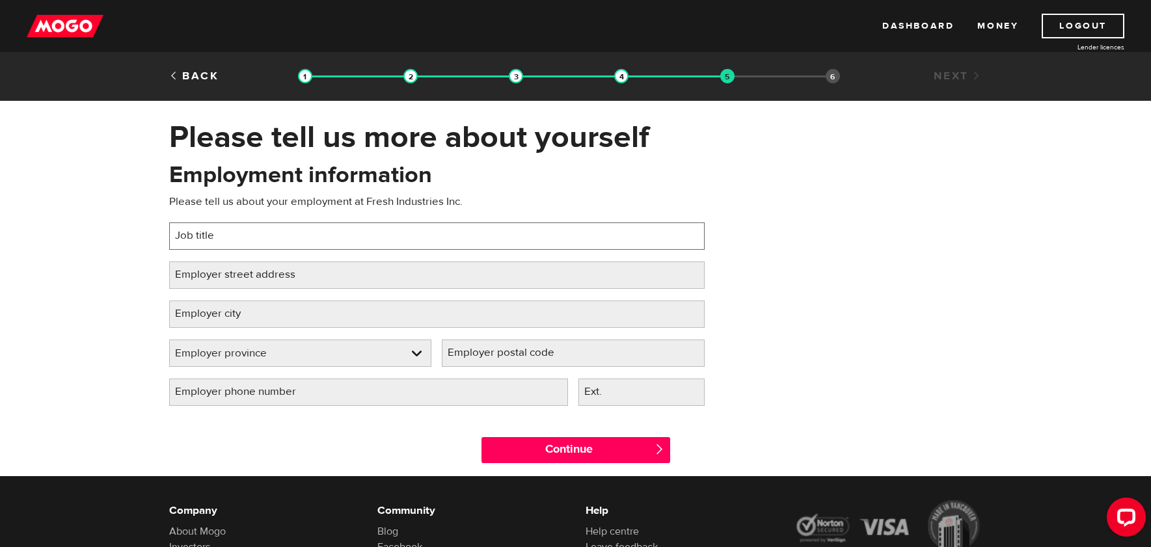
click at [218, 234] on input "Job title" at bounding box center [436, 235] width 535 height 27
click at [179, 236] on input "Financial Manager" at bounding box center [436, 235] width 535 height 27
type input "Admin and Financial Manager"
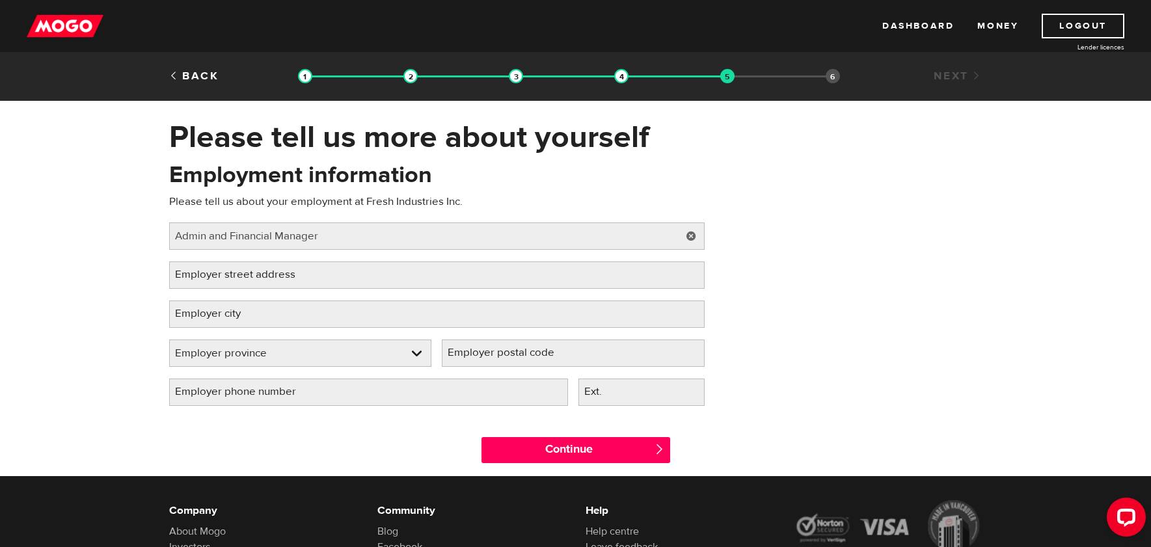
click at [234, 271] on label "Employer street address" at bounding box center [245, 274] width 153 height 27
click at [234, 271] on input "Employer street address" at bounding box center [436, 274] width 535 height 27
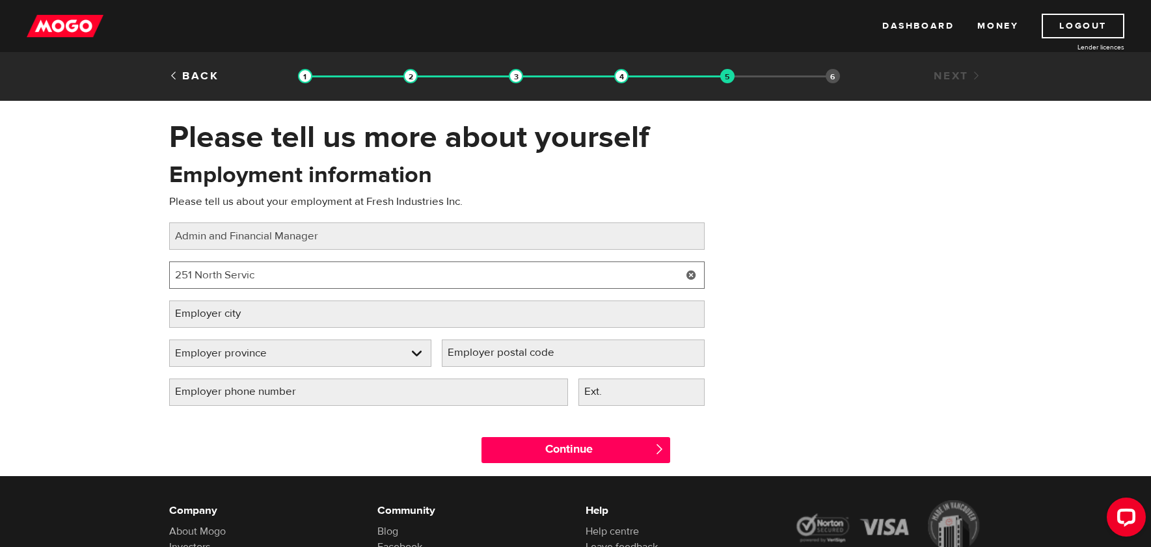
type input "[STREET_ADDRESS]"
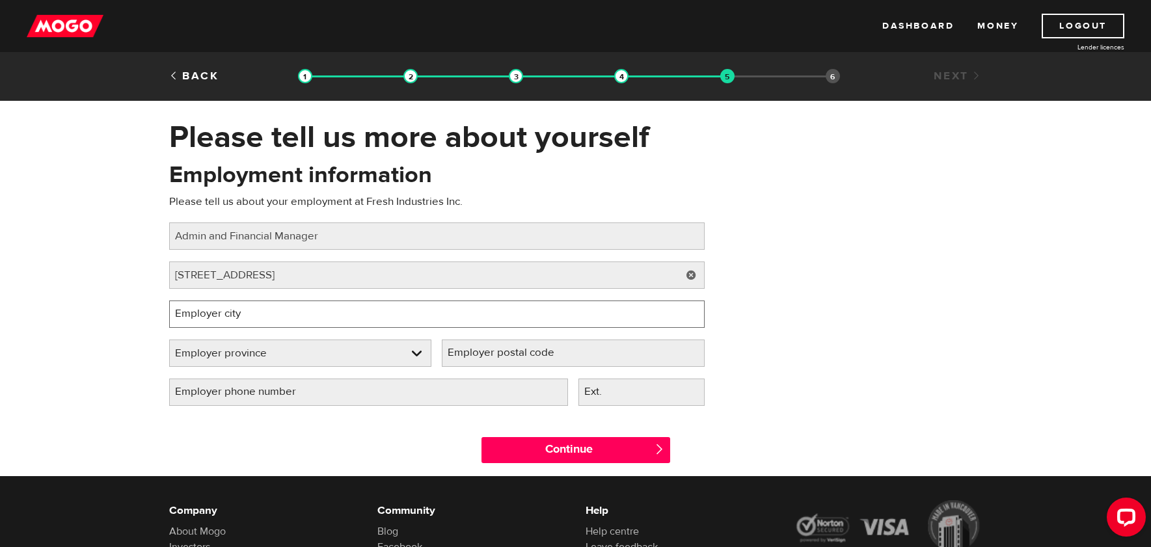
type input "Oakville"
select select "ON"
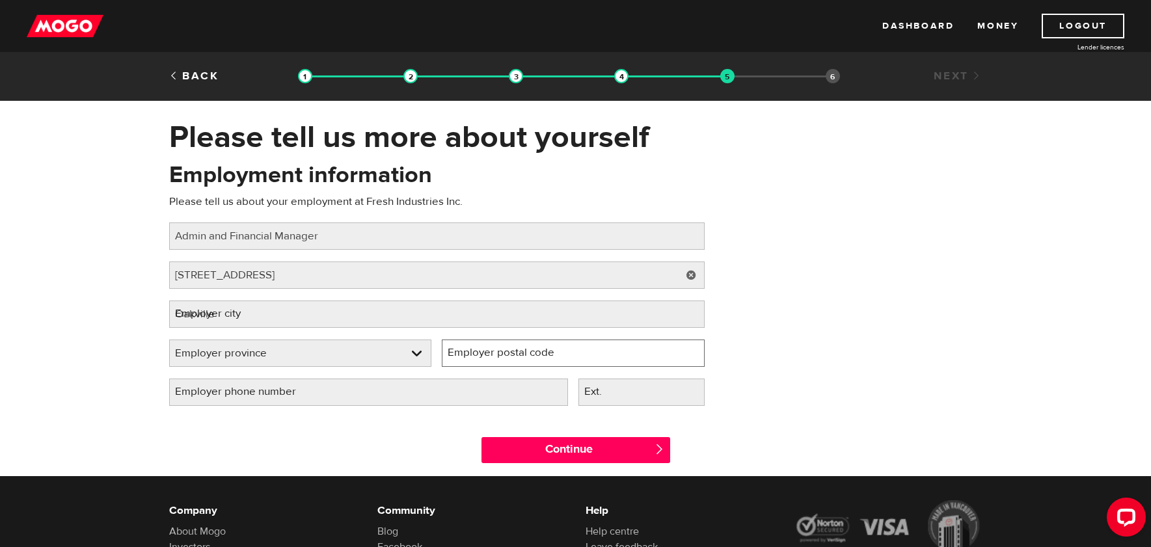
type input "L6K 1G4"
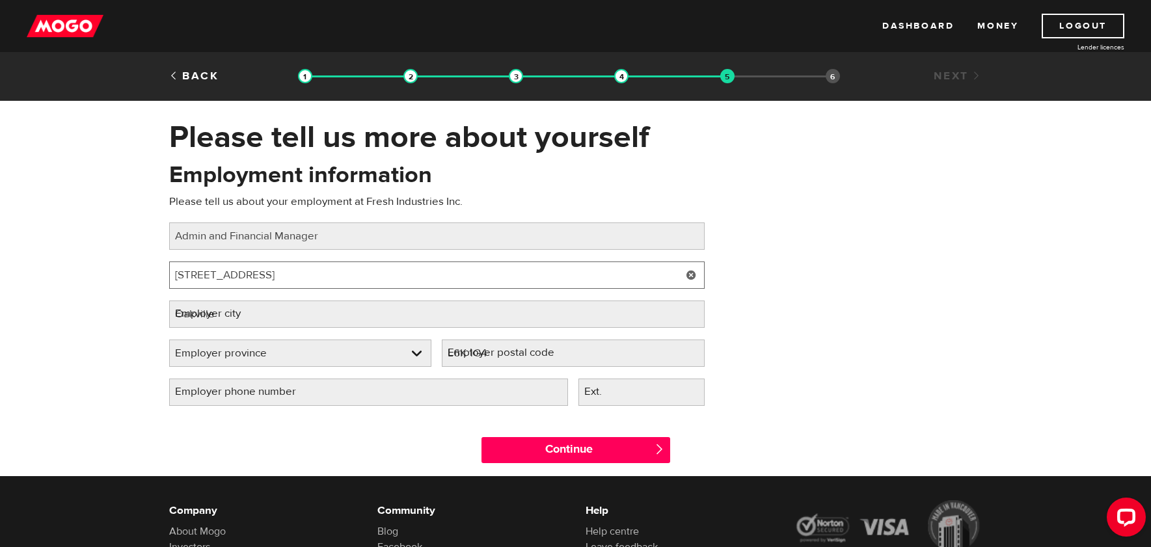
select select "ON"
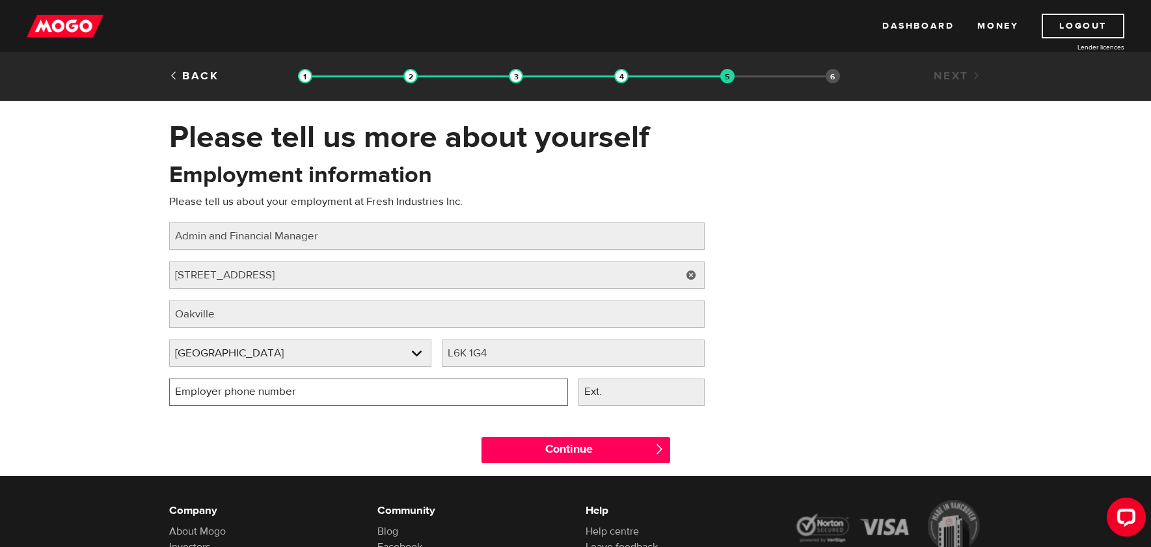
click at [360, 394] on input "Employer phone number" at bounding box center [368, 392] width 399 height 27
type input "[PHONE_NUMBER]"
click at [434, 436] on div "Continue " at bounding box center [575, 447] width 833 height 59
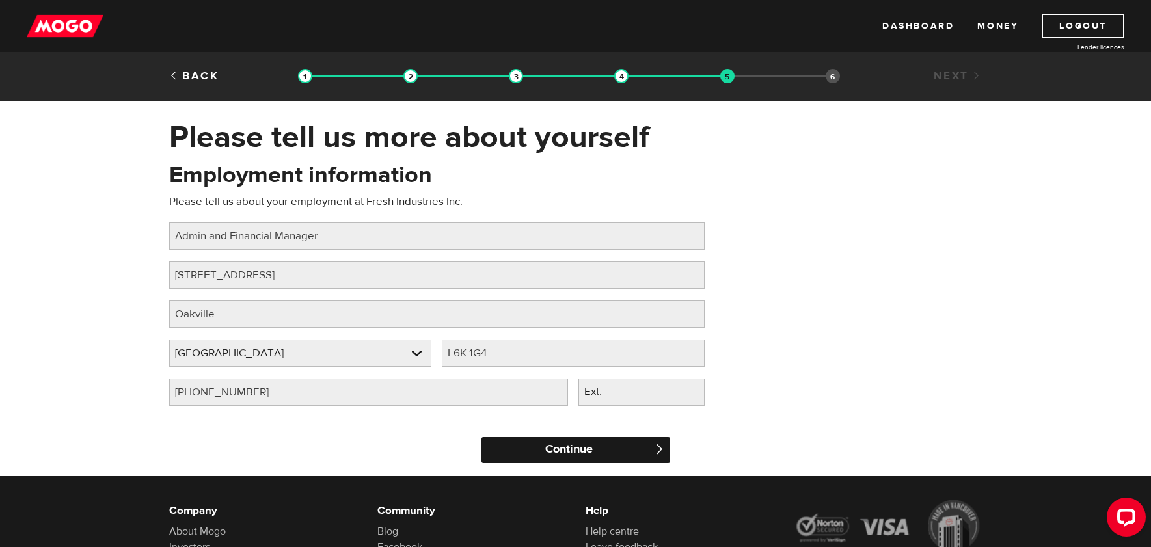
click at [593, 452] on input "Continue" at bounding box center [575, 450] width 189 height 26
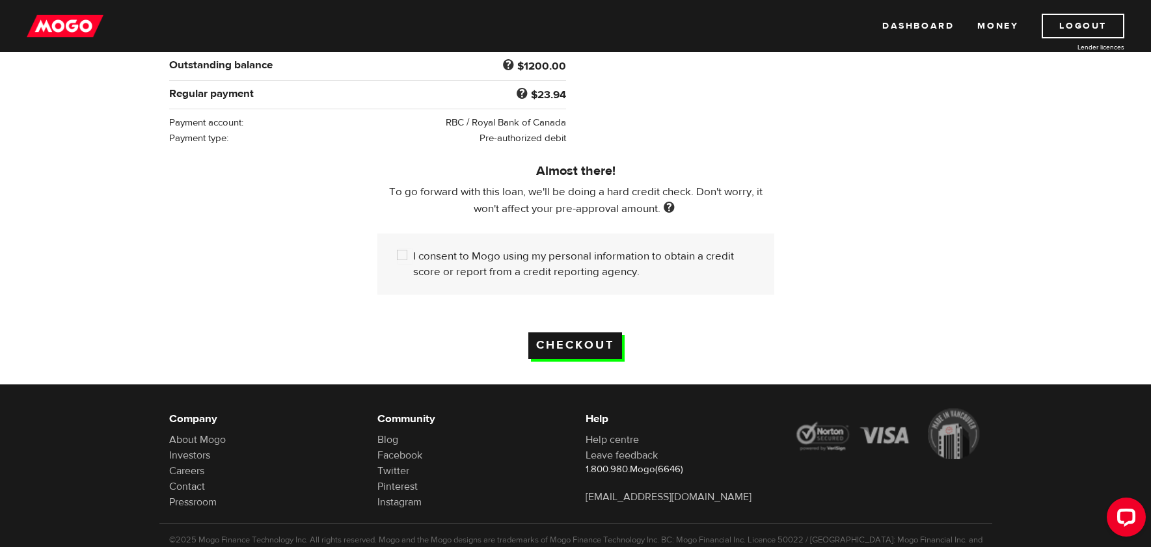
scroll to position [300, 0]
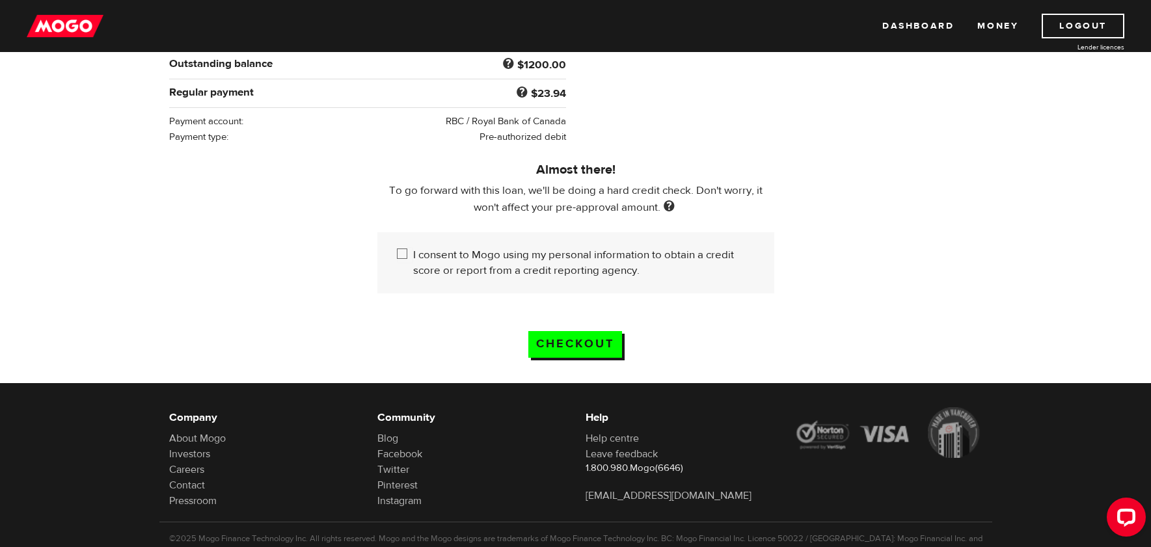
click at [401, 258] on input "I consent to Mogo using my personal information to obtain a credit score or rep…" at bounding box center [405, 255] width 16 height 16
checkbox input "true"
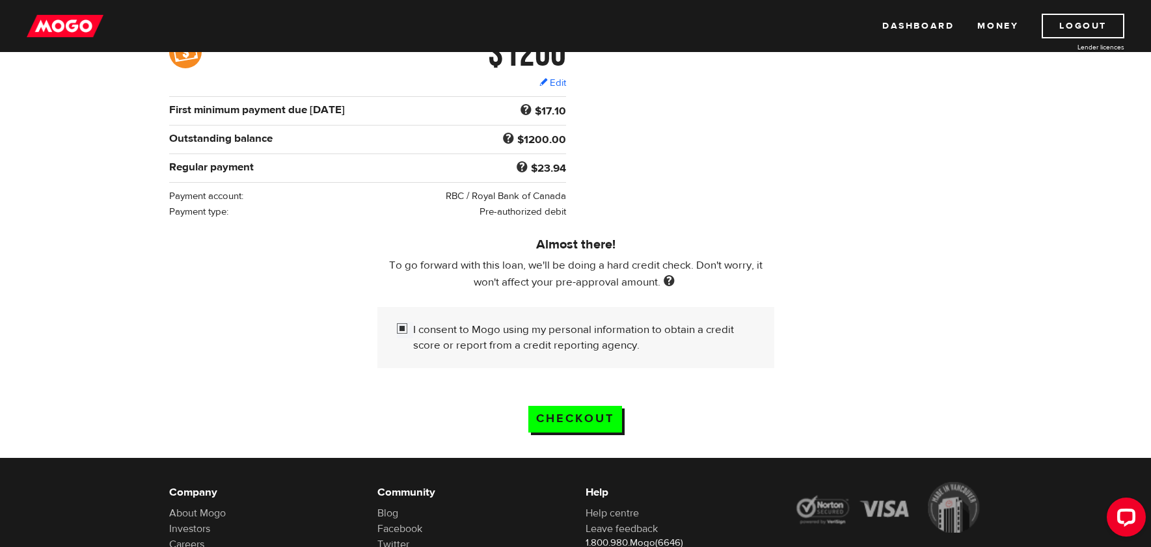
scroll to position [222, 0]
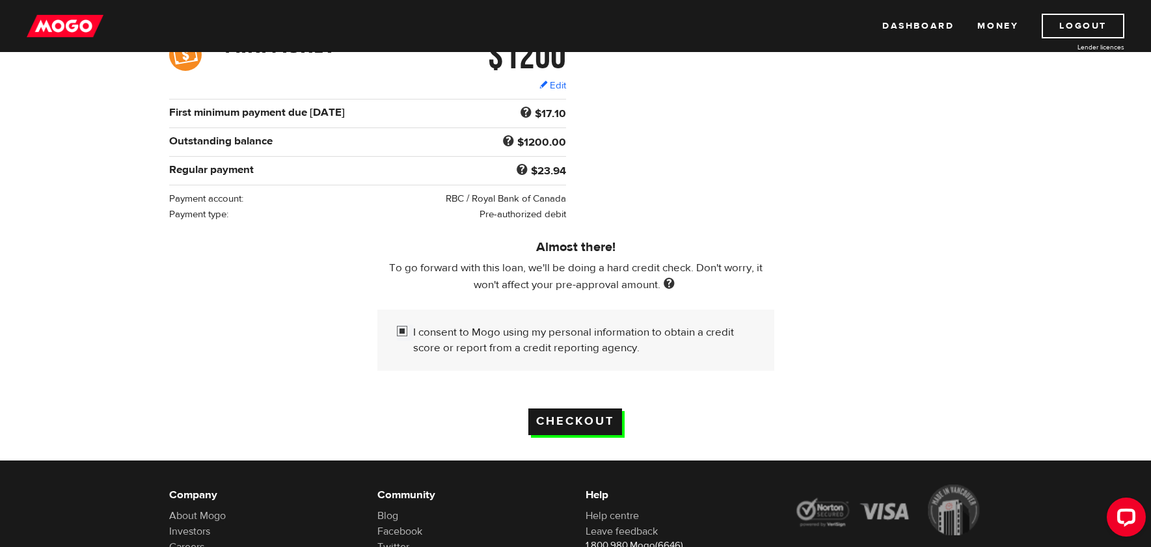
click at [589, 424] on input "Checkout" at bounding box center [575, 421] width 94 height 27
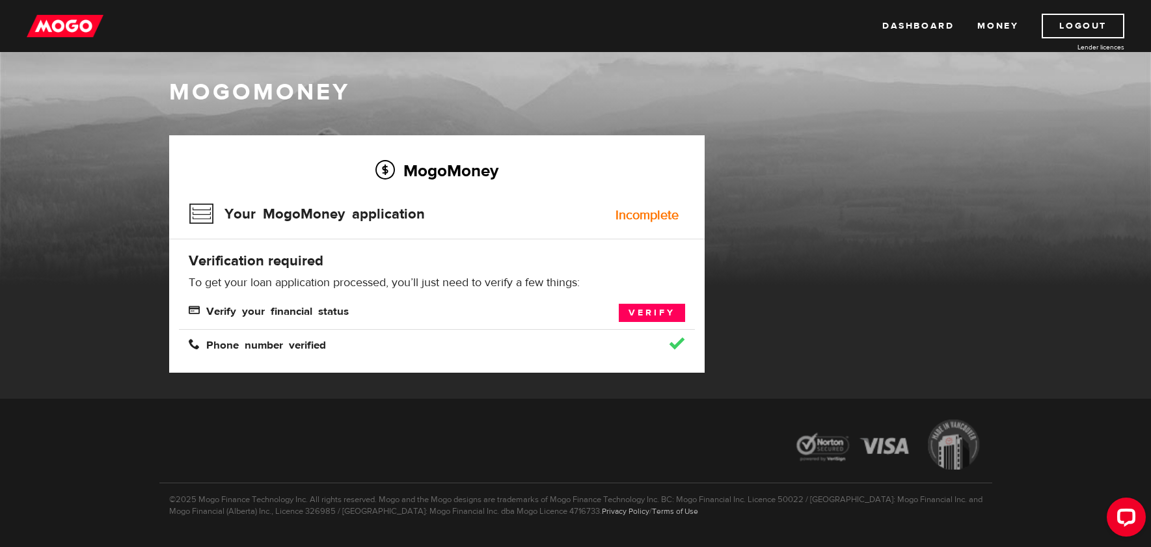
scroll to position [1, 0]
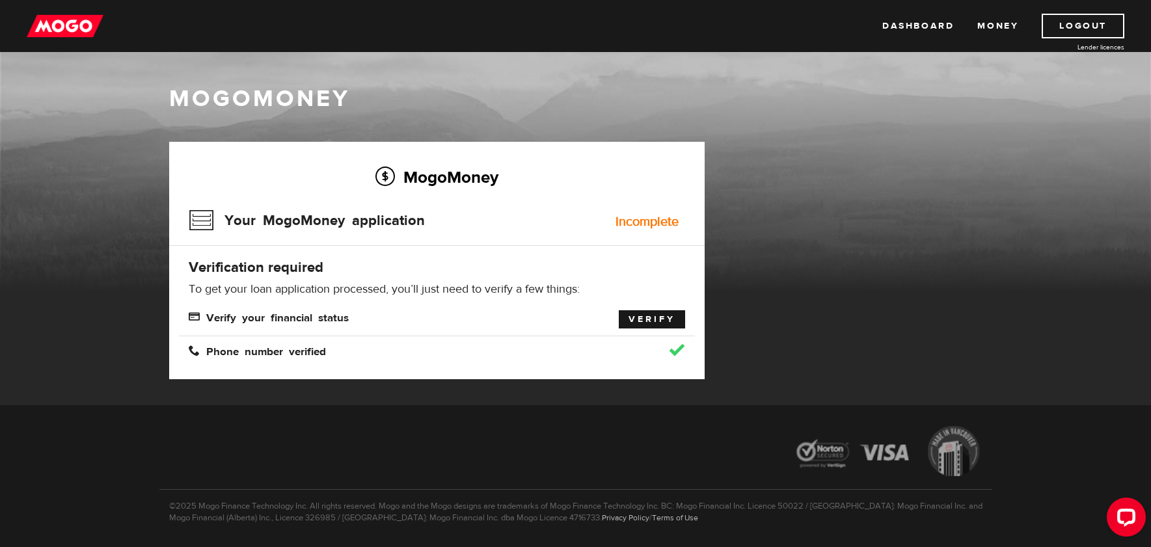
click at [648, 320] on link "Verify" at bounding box center [652, 319] width 66 height 18
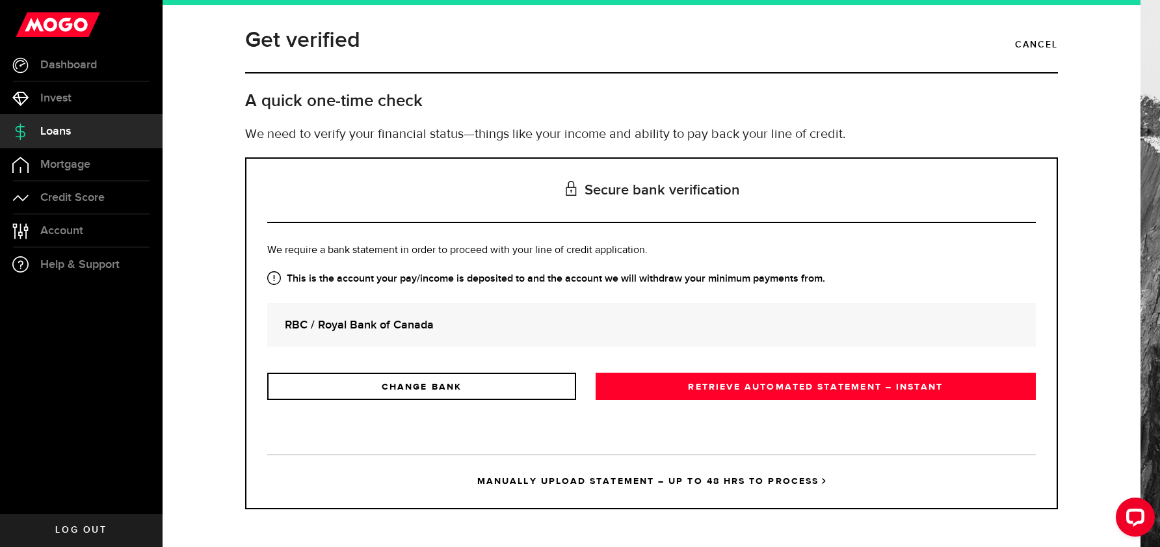
click at [322, 319] on strong "RBC / Royal Bank of Canada" at bounding box center [652, 325] width 734 height 18
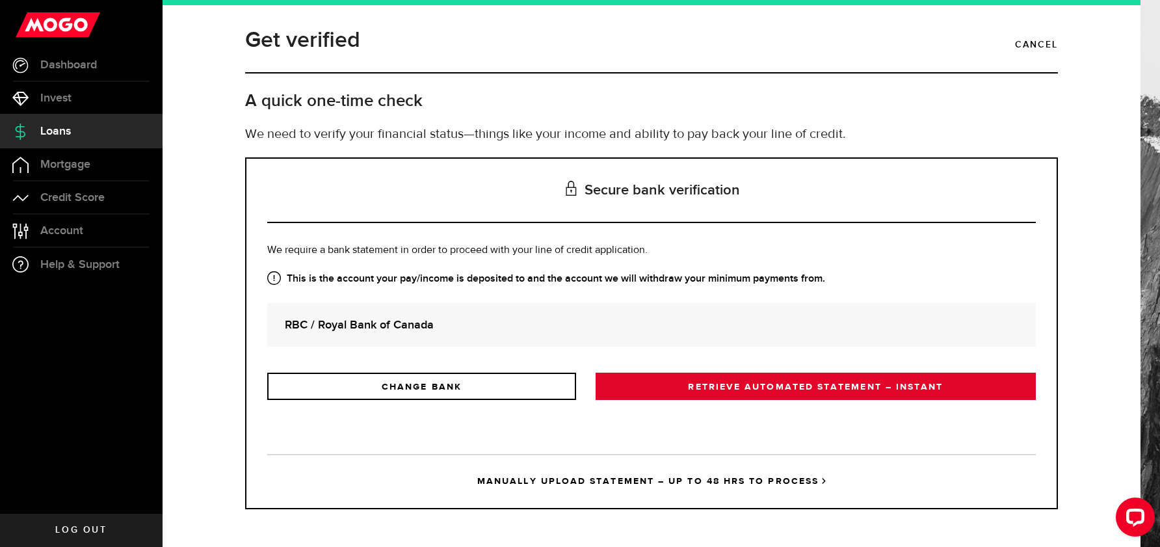
click at [780, 388] on link "RETRIEVE AUTOMATED STATEMENT – INSTANT" at bounding box center [816, 386] width 440 height 27
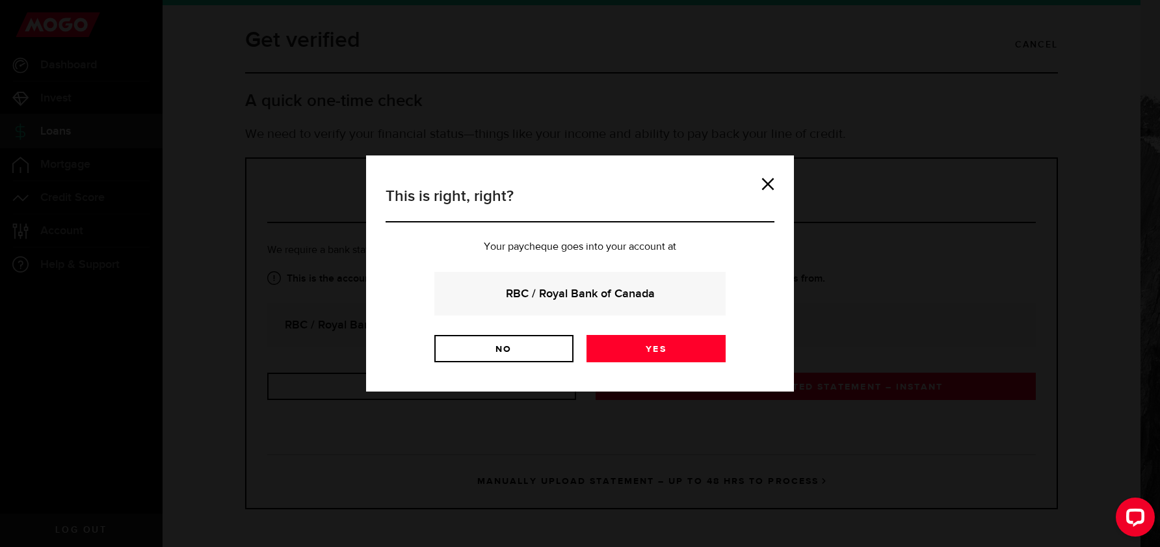
click at [562, 293] on strong "RBC / Royal Bank of Canada" at bounding box center [580, 294] width 256 height 18
click at [568, 296] on strong "RBC / Royal Bank of Canada" at bounding box center [580, 294] width 256 height 18
click at [673, 345] on link "Yes" at bounding box center [656, 348] width 139 height 27
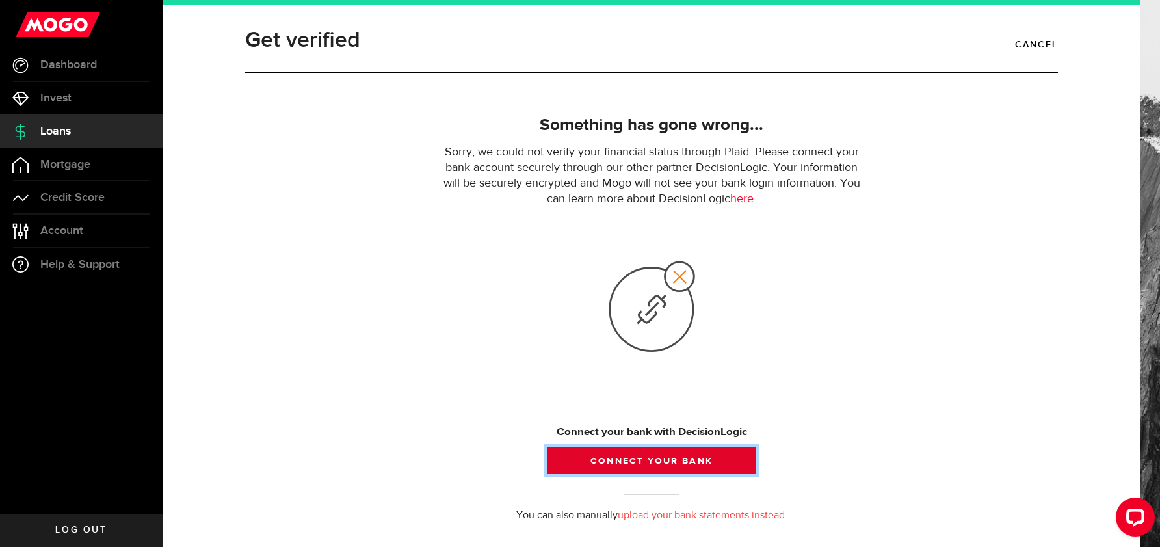
click at [666, 463] on button "Connect your bank" at bounding box center [651, 460] width 209 height 27
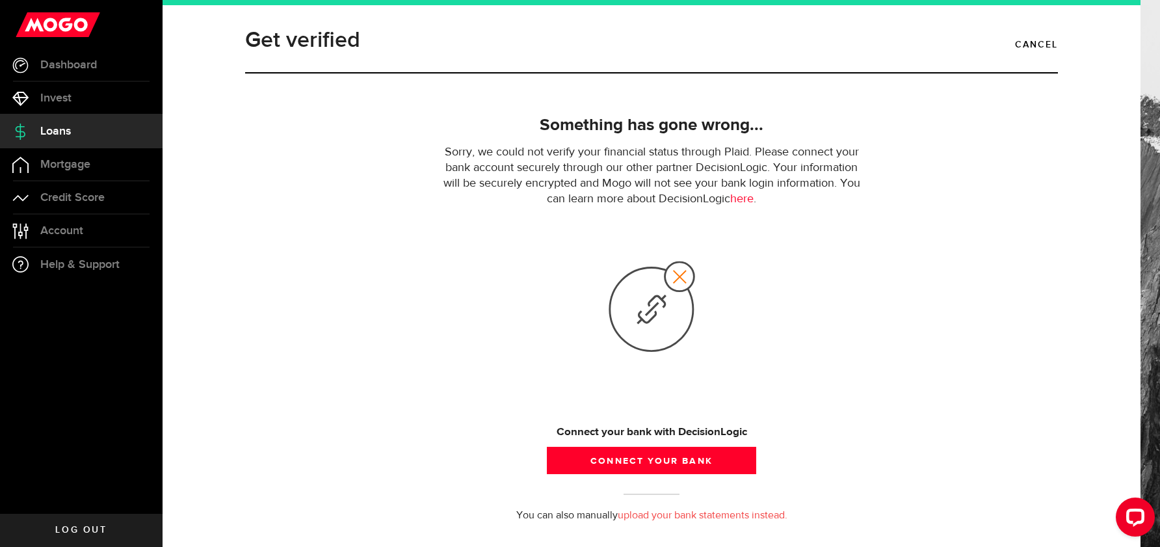
click at [670, 276] on use at bounding box center [652, 306] width 85 height 89
click at [678, 274] on use at bounding box center [652, 306] width 85 height 89
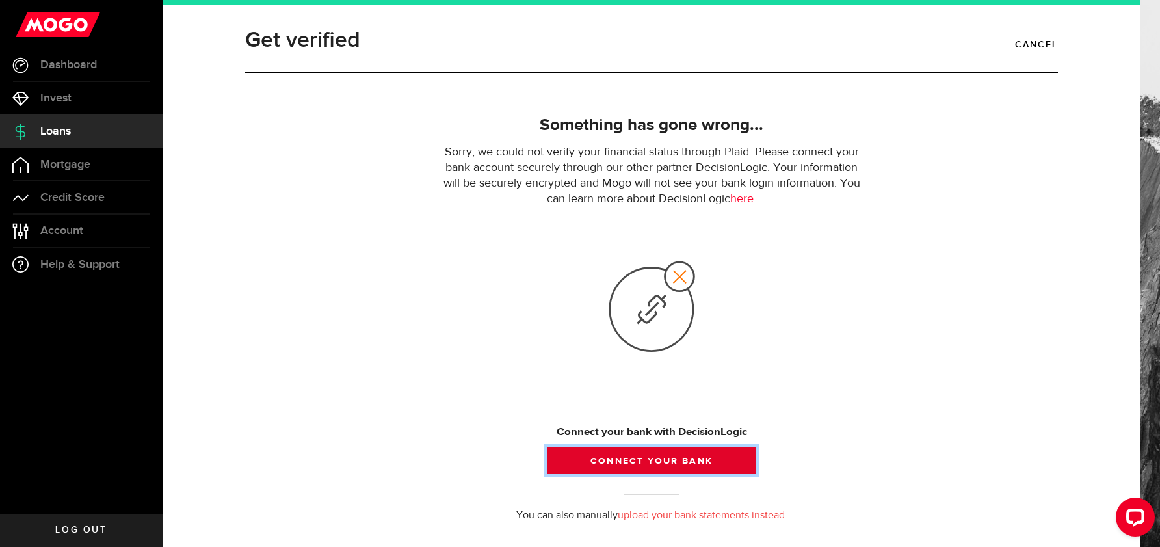
click at [695, 456] on button "Connect your bank" at bounding box center [651, 460] width 209 height 27
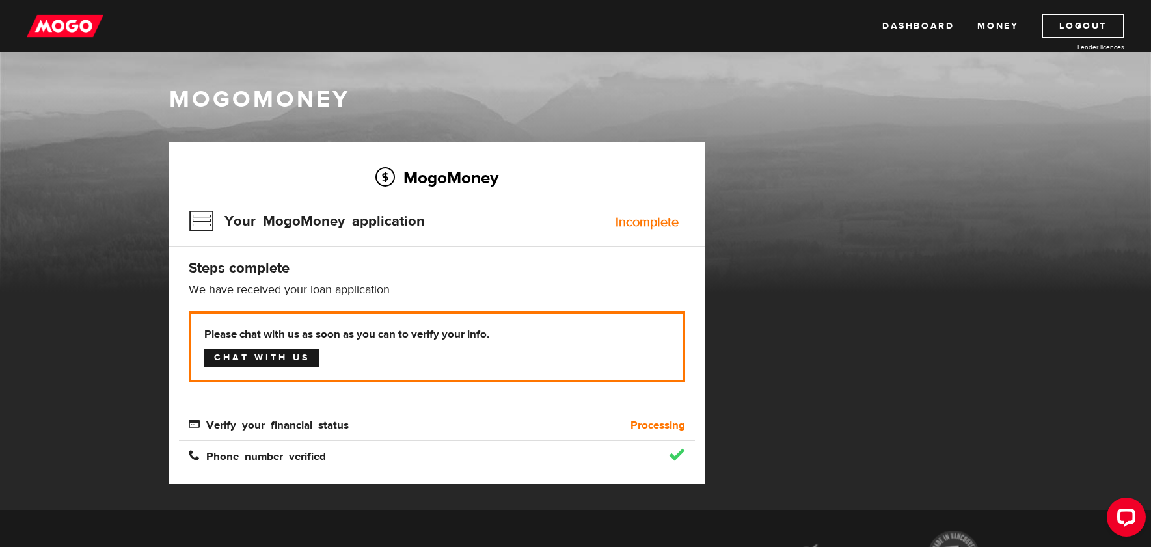
click at [254, 358] on link "Chat with us" at bounding box center [261, 358] width 115 height 18
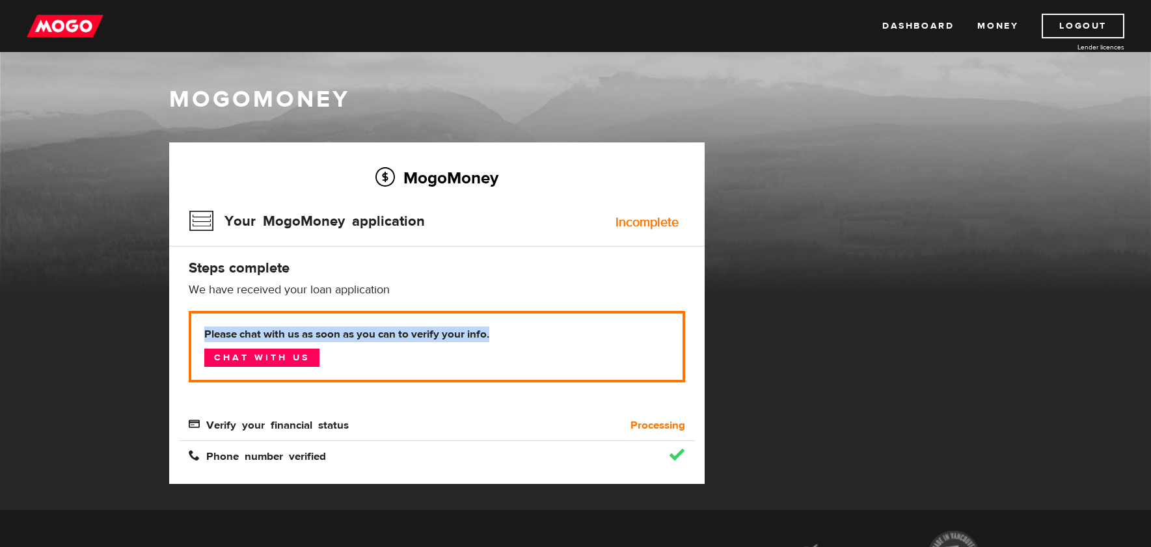
drag, startPoint x: 197, startPoint y: 329, endPoint x: 570, endPoint y: 337, distance: 372.8
click at [570, 337] on p "Please chat with us as soon as you can to verify your info. Chat with us" at bounding box center [437, 347] width 496 height 72
copy b "Please chat with us as soon as you can to verify your info."
click at [335, 366] on p "Please chat with us as soon as you can to verify your info. Chat with us" at bounding box center [437, 347] width 496 height 72
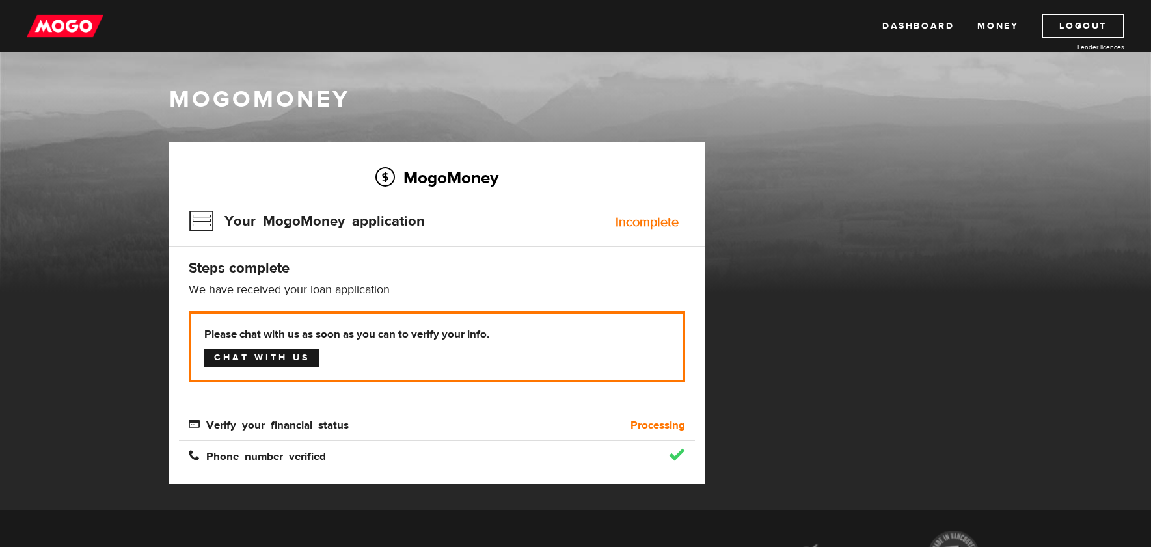
click at [263, 364] on link "Chat with us" at bounding box center [261, 358] width 115 height 18
click at [296, 224] on h3 "Your MogoMoney application" at bounding box center [307, 221] width 236 height 34
click at [198, 217] on h3 "Your MogoMoney application" at bounding box center [307, 221] width 236 height 34
click at [660, 221] on div "Incomplete" at bounding box center [646, 222] width 63 height 13
click at [918, 26] on link "Dashboard" at bounding box center [918, 26] width 72 height 25
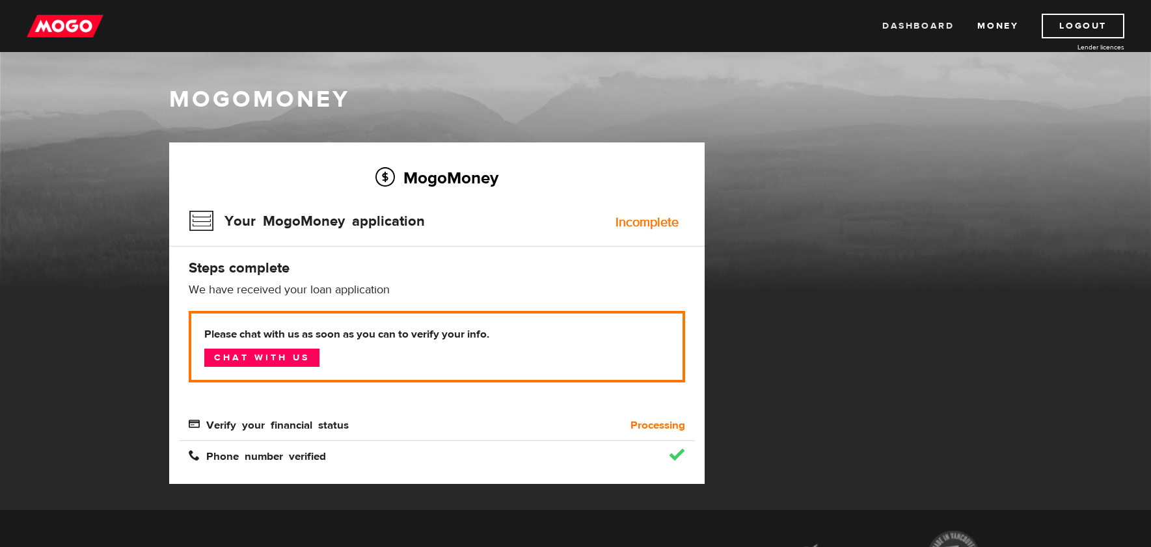
scroll to position [4, 0]
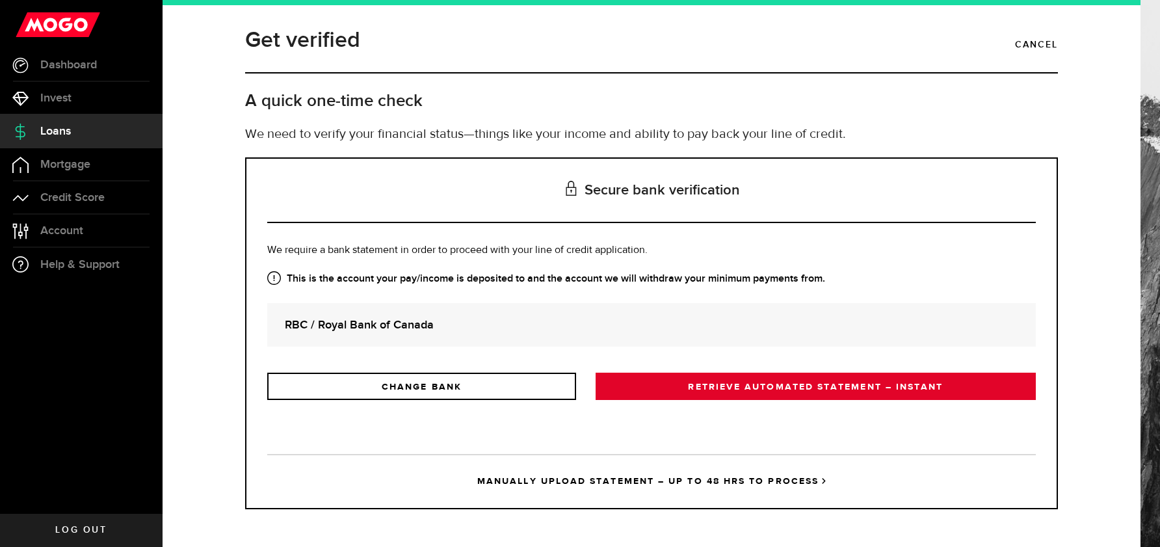
click at [822, 388] on link "RETRIEVE AUTOMATED STATEMENT – INSTANT" at bounding box center [816, 386] width 440 height 27
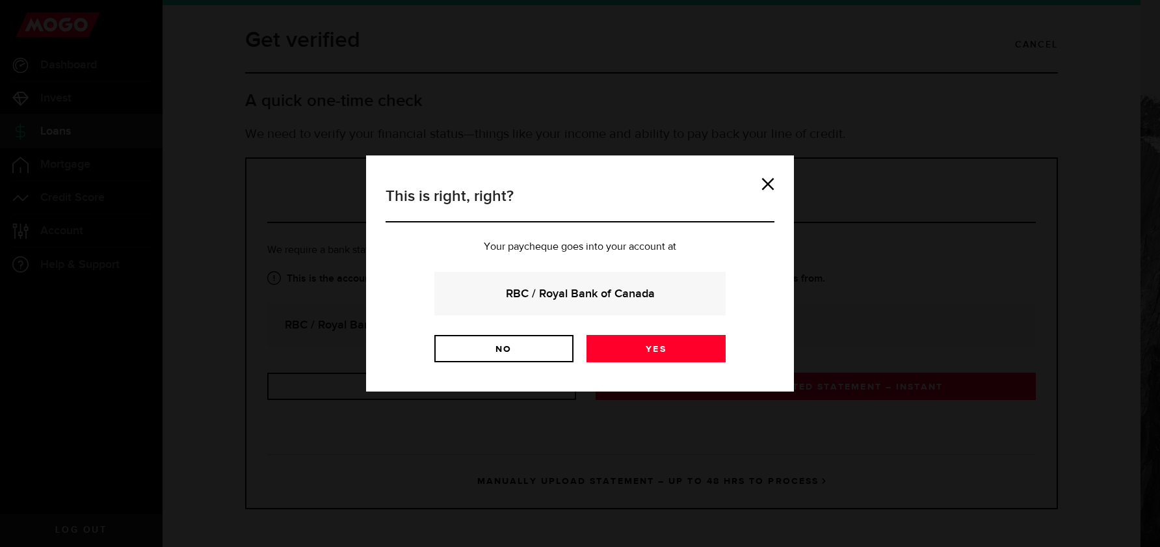
click at [608, 293] on strong "RBC / Royal Bank of Canada" at bounding box center [580, 294] width 256 height 18
click at [671, 359] on link "Yes" at bounding box center [656, 348] width 139 height 27
